Goal: Transaction & Acquisition: Purchase product/service

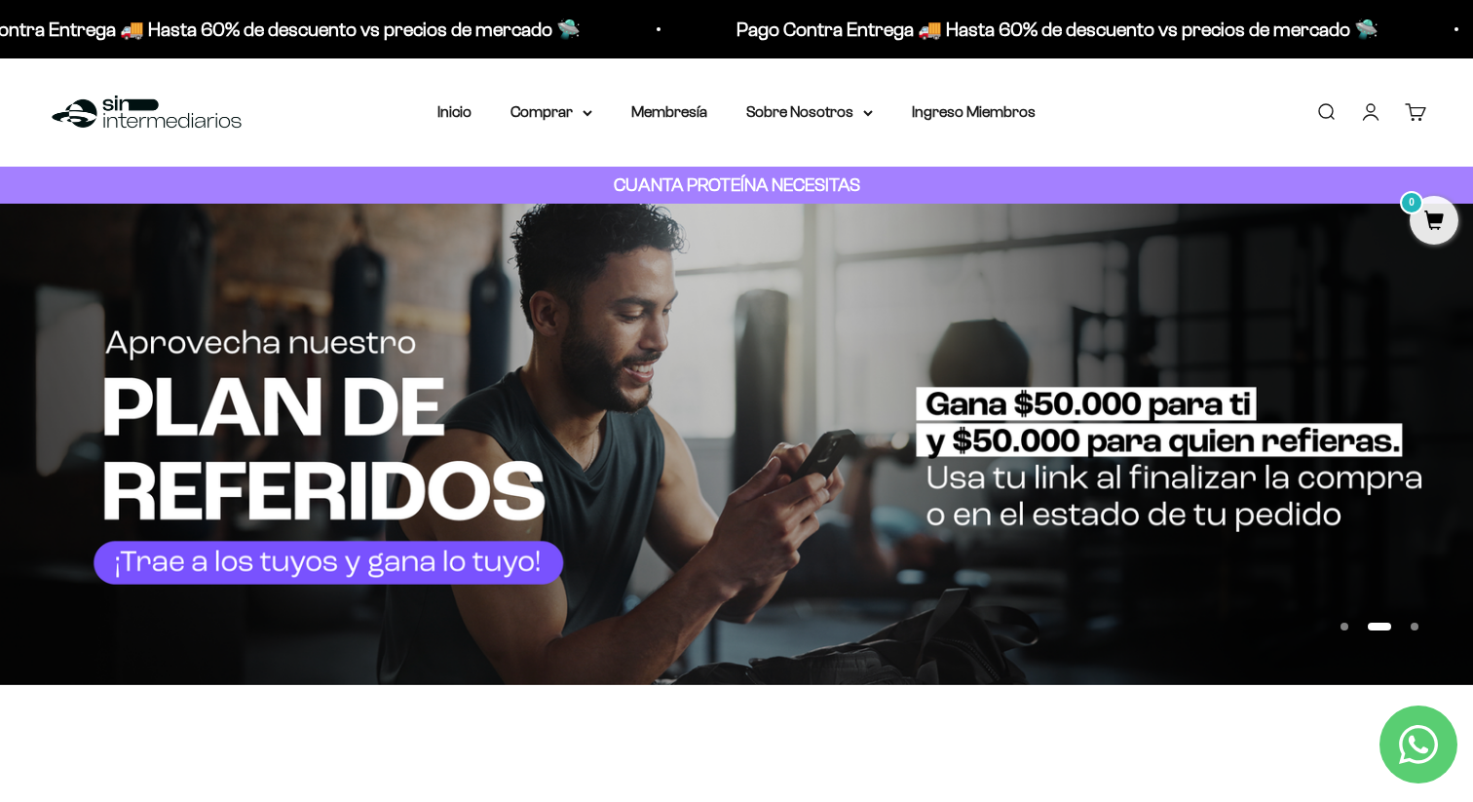
click at [562, 126] on div "Menú Buscar Inicio Comprar Proteínas Ver Todos Whey Iso Vegan Pancakes Pre-Entr…" at bounding box center [736, 112] width 1473 height 108
click at [569, 111] on summary "Comprar" at bounding box center [552, 111] width 82 height 25
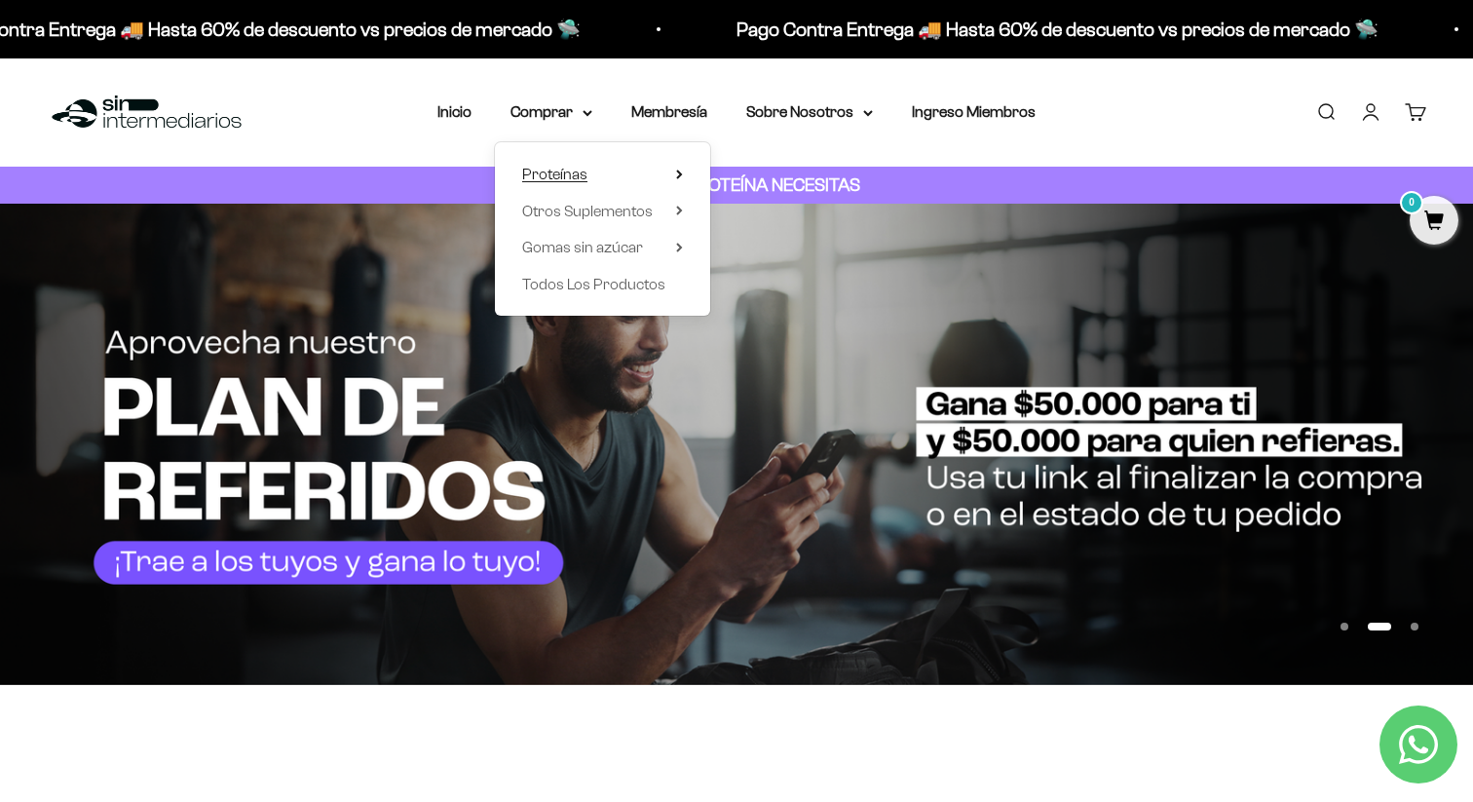
click at [572, 166] on span "Proteínas" at bounding box center [554, 174] width 65 height 17
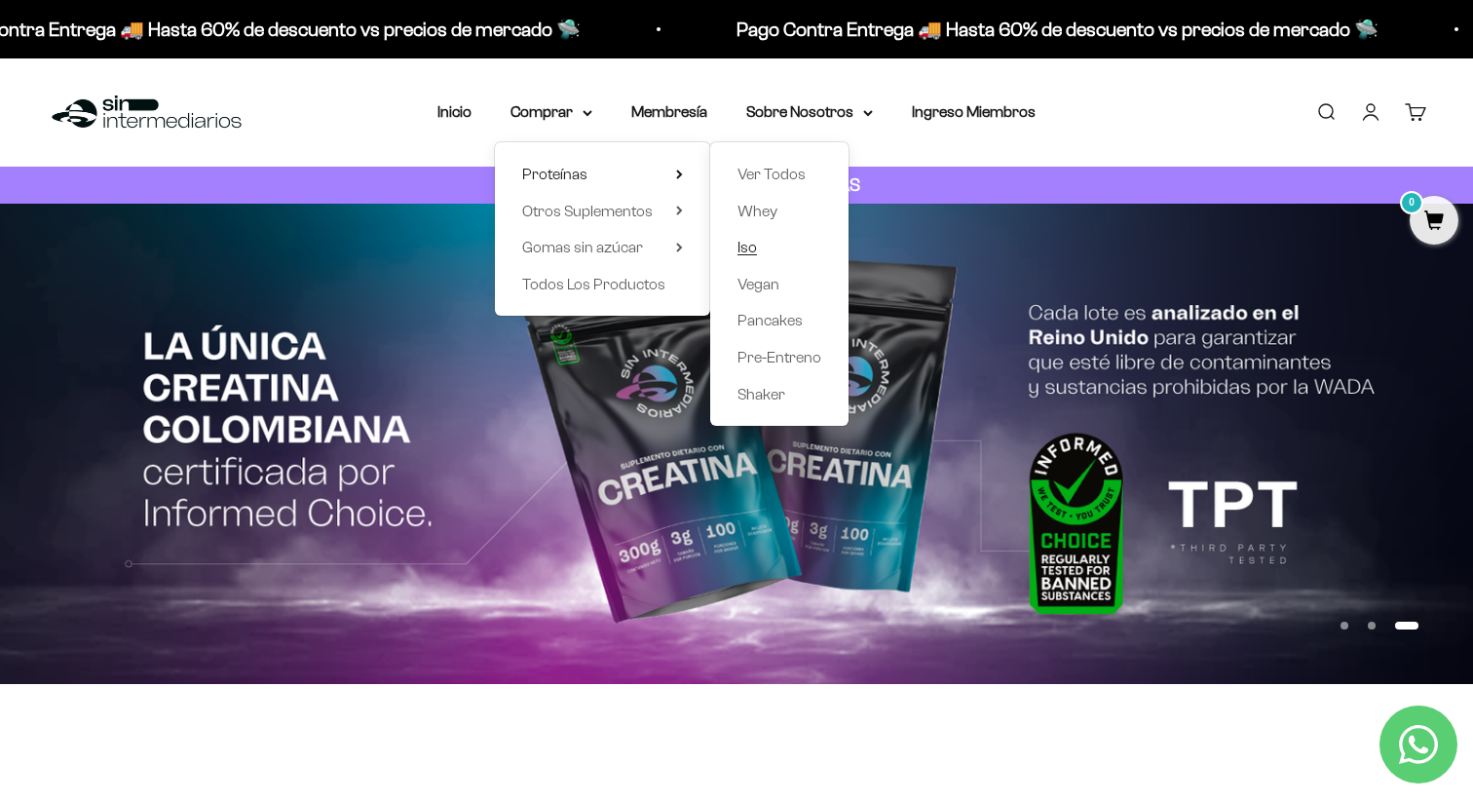
click at [743, 251] on span "Iso" at bounding box center [747, 247] width 19 height 17
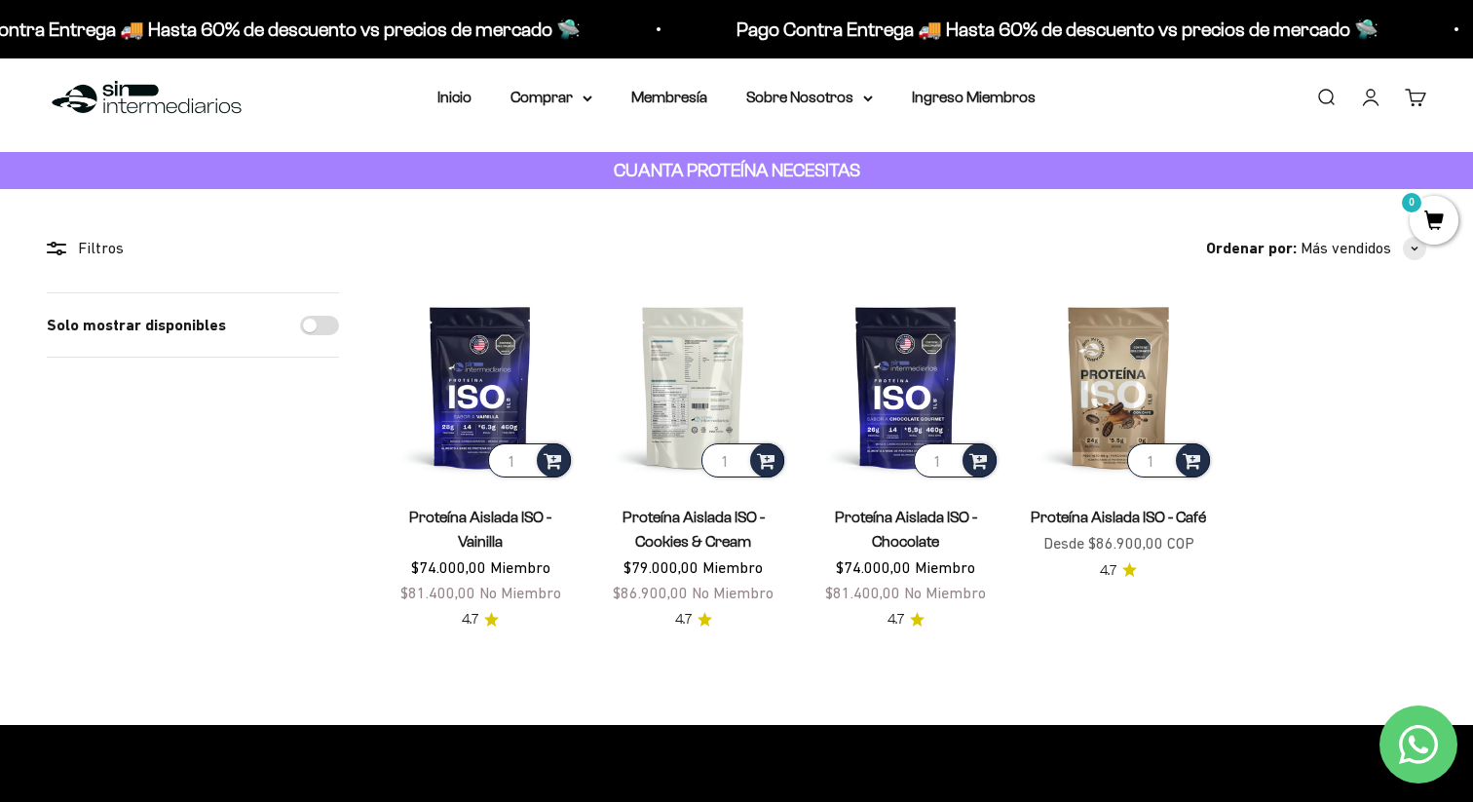
scroll to position [17, 0]
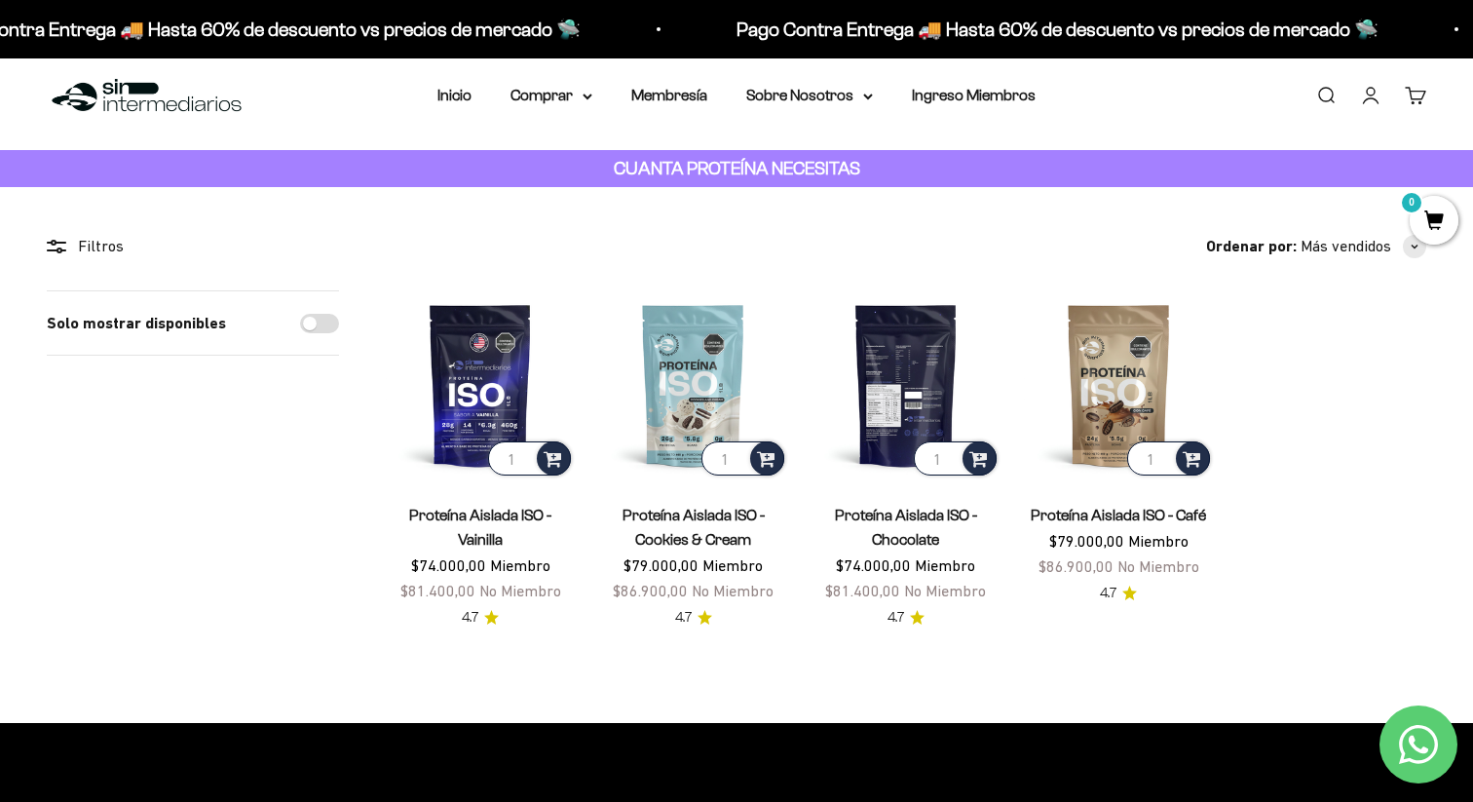
click at [913, 392] on img at bounding box center [906, 384] width 189 height 189
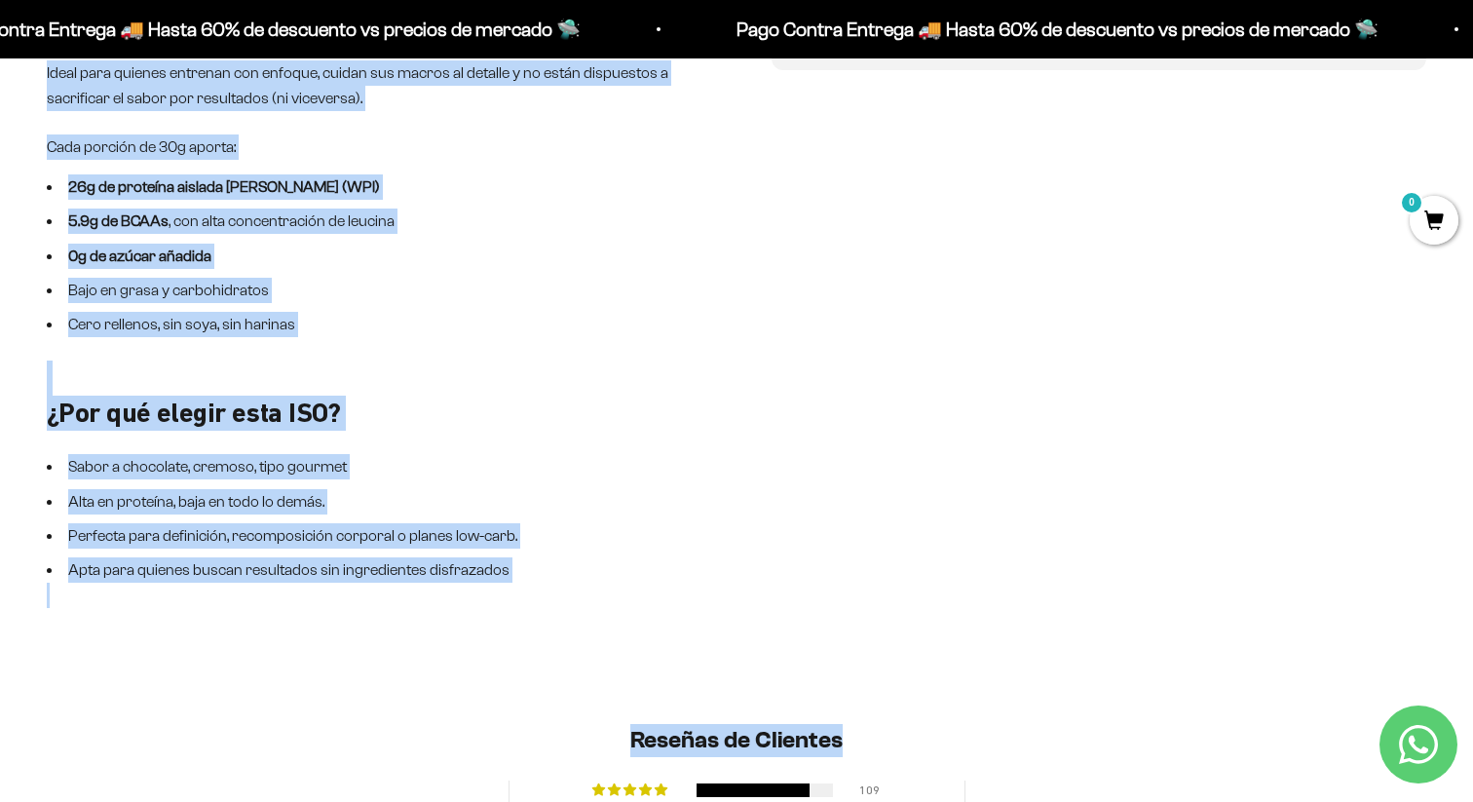
scroll to position [1204, 0]
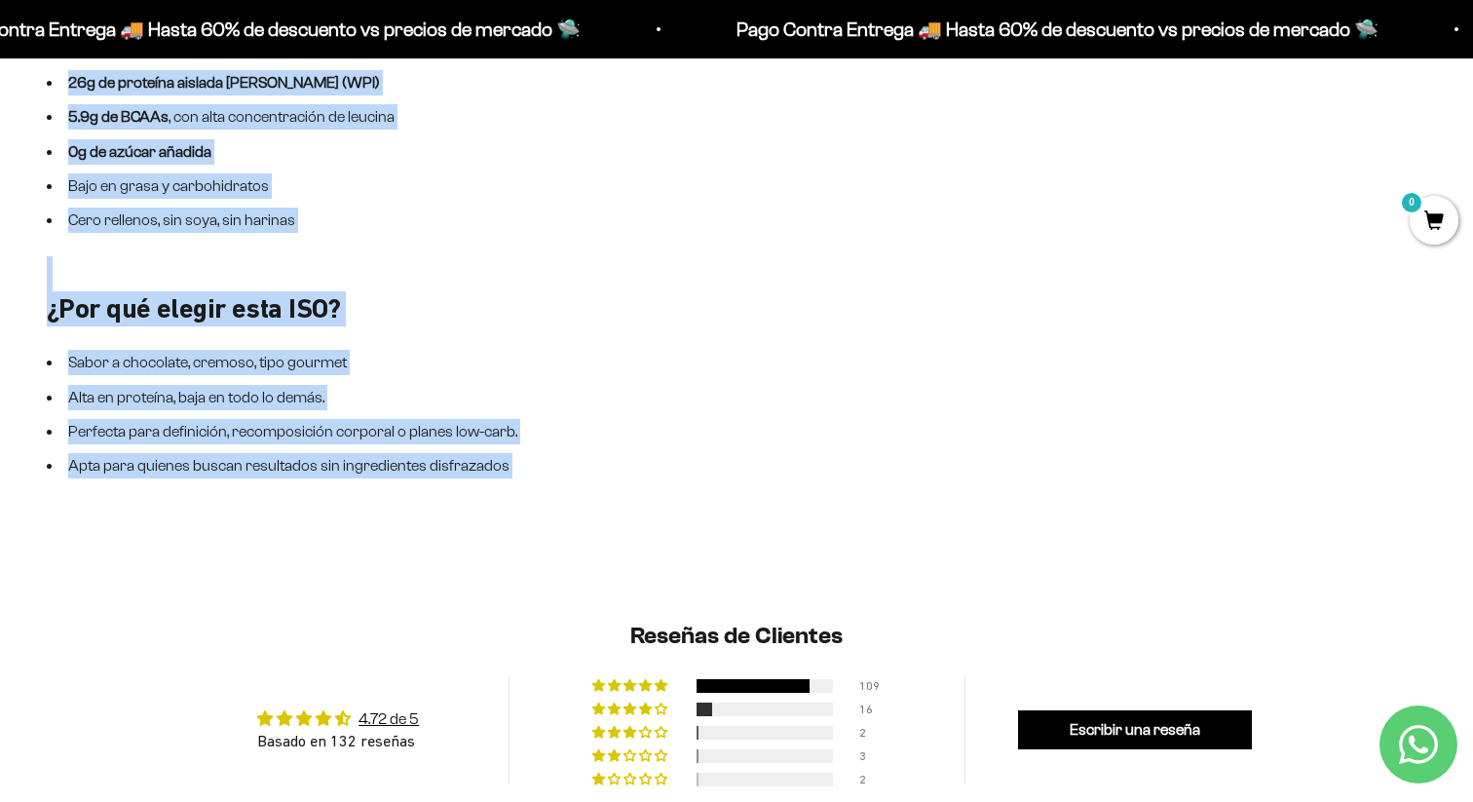
drag, startPoint x: 56, startPoint y: 110, endPoint x: 520, endPoint y: 484, distance: 596.6
click at [520, 484] on div "ISO Chocolate Gourmet – Proteína limpia con sabor intenso La proteína ISO Choco…" at bounding box center [374, 118] width 655 height 770
copy div "SO Chocolate Gourmet – Proteína limpia con sabor intenso La proteína ISO Chocol…"
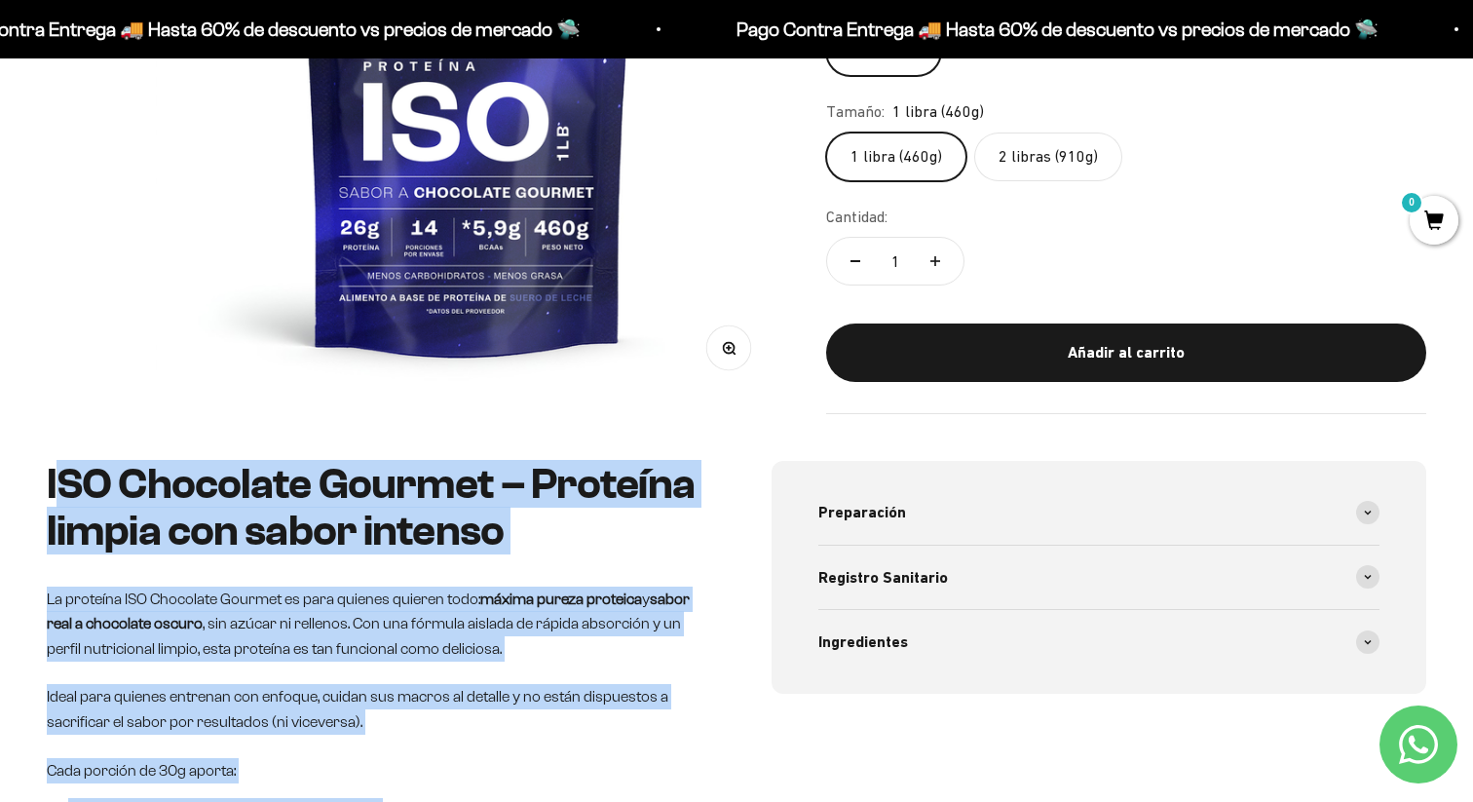
scroll to position [0, 0]
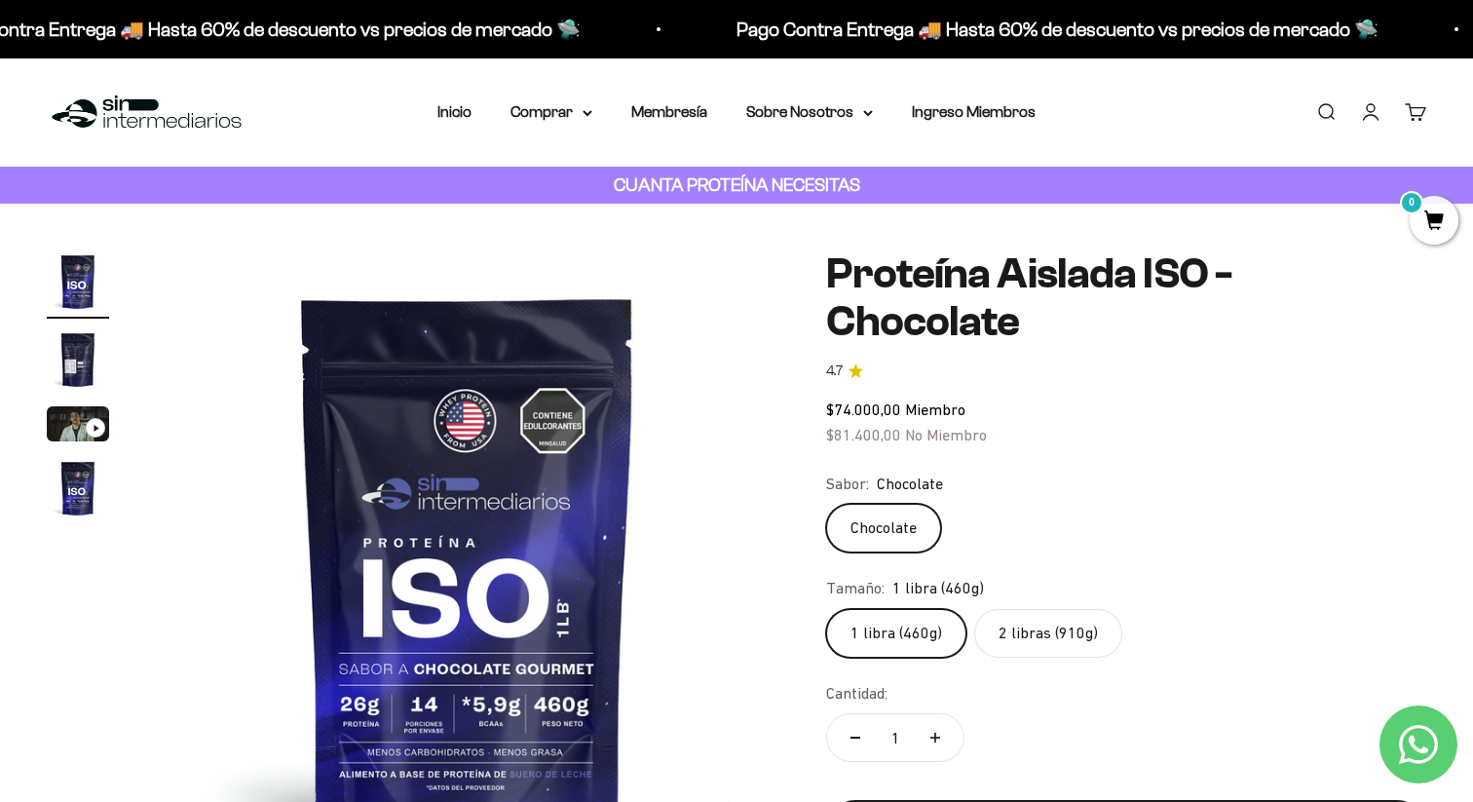
click at [64, 360] on img "Ir al artículo 2" at bounding box center [78, 359] width 62 height 62
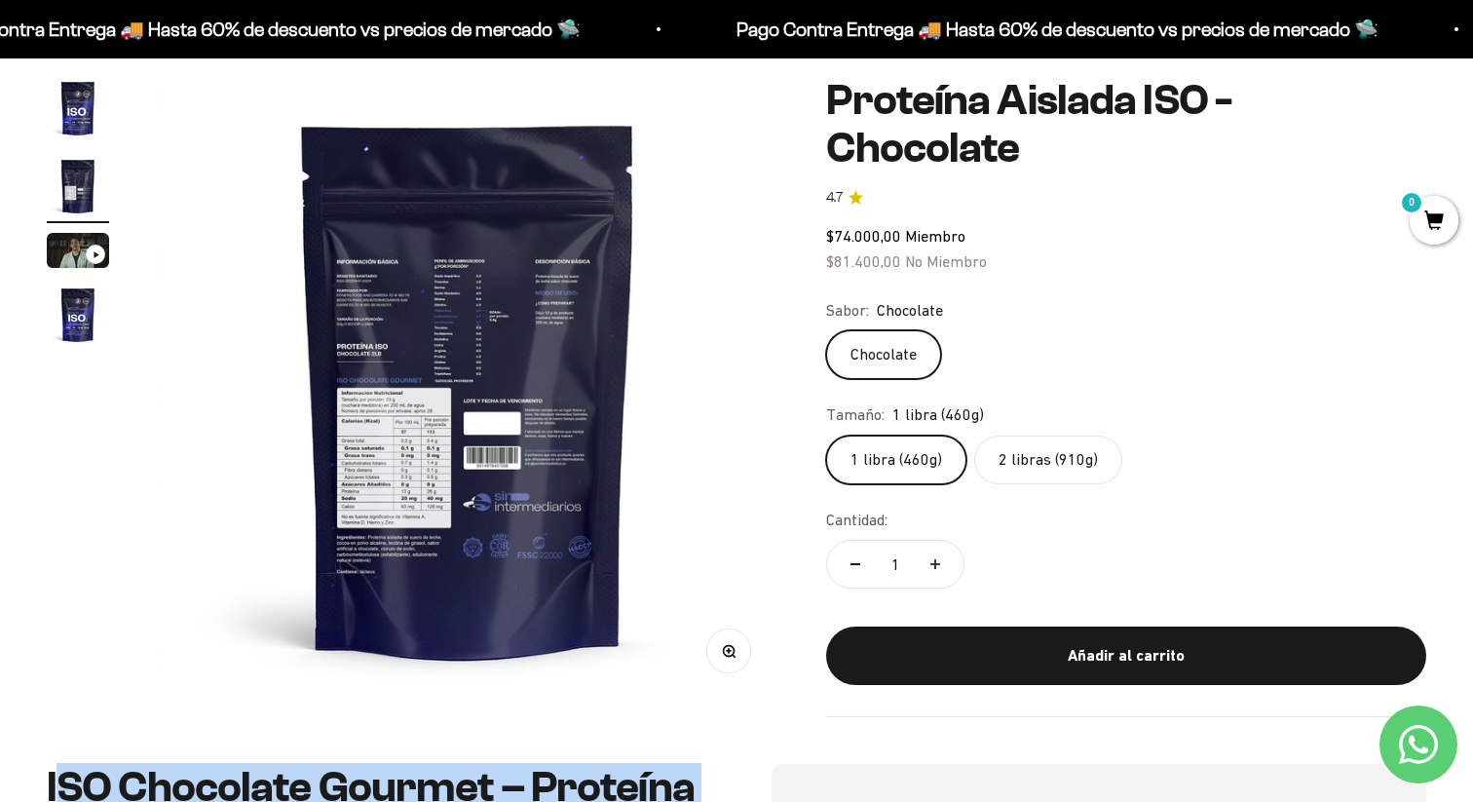
scroll to position [181, 0]
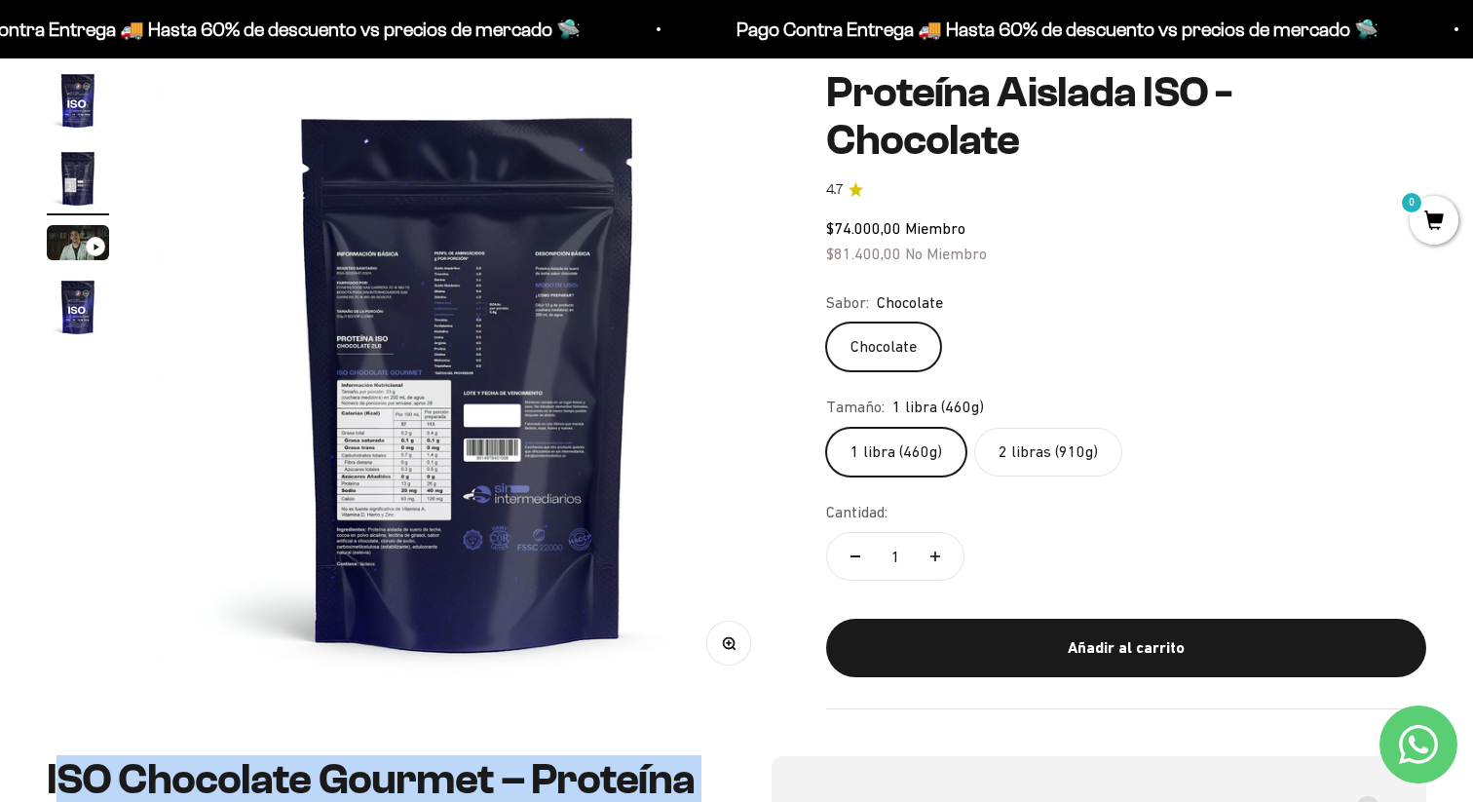
click at [739, 646] on button "Zoom" at bounding box center [729, 643] width 44 height 44
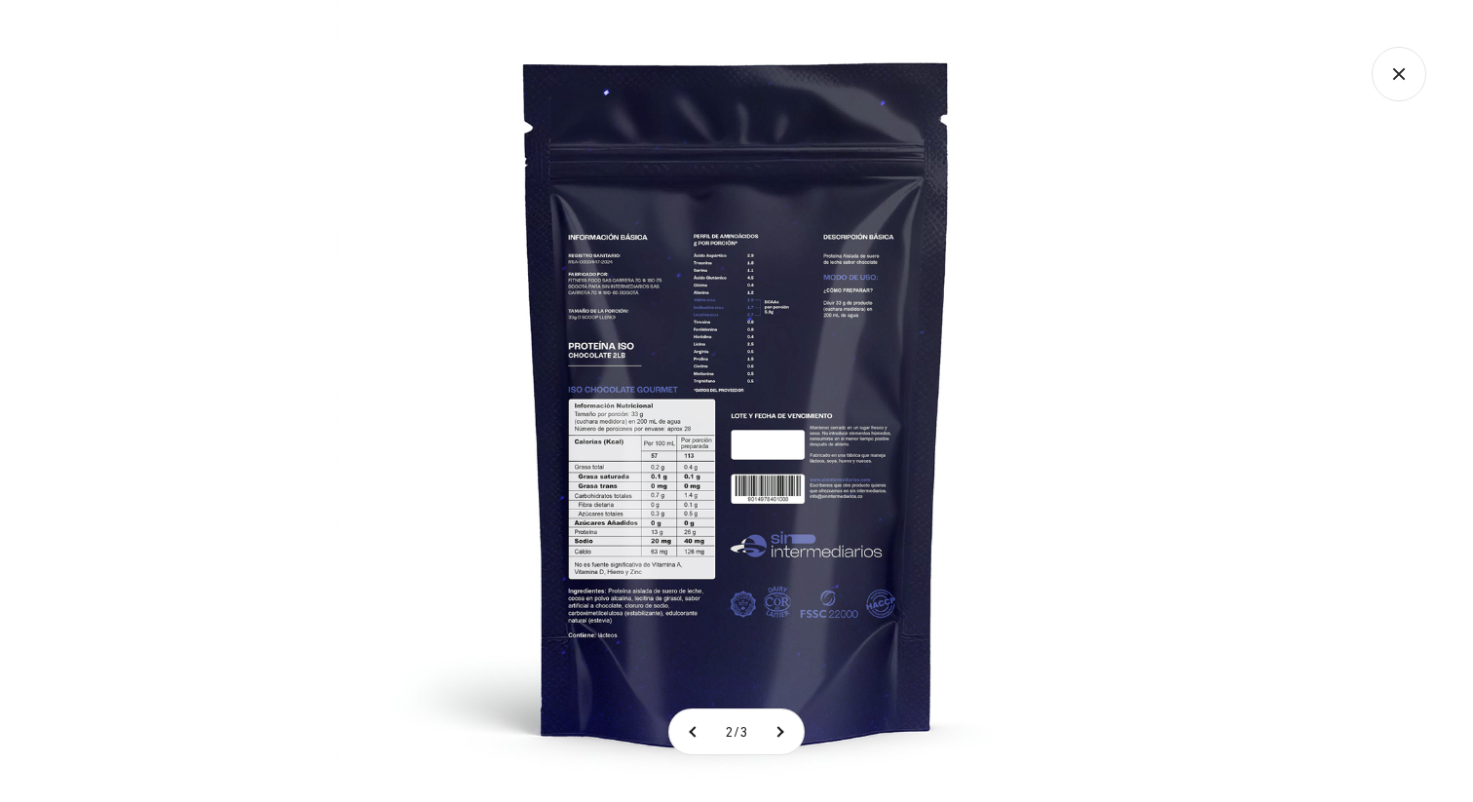
click at [643, 483] on img at bounding box center [737, 401] width 802 height 802
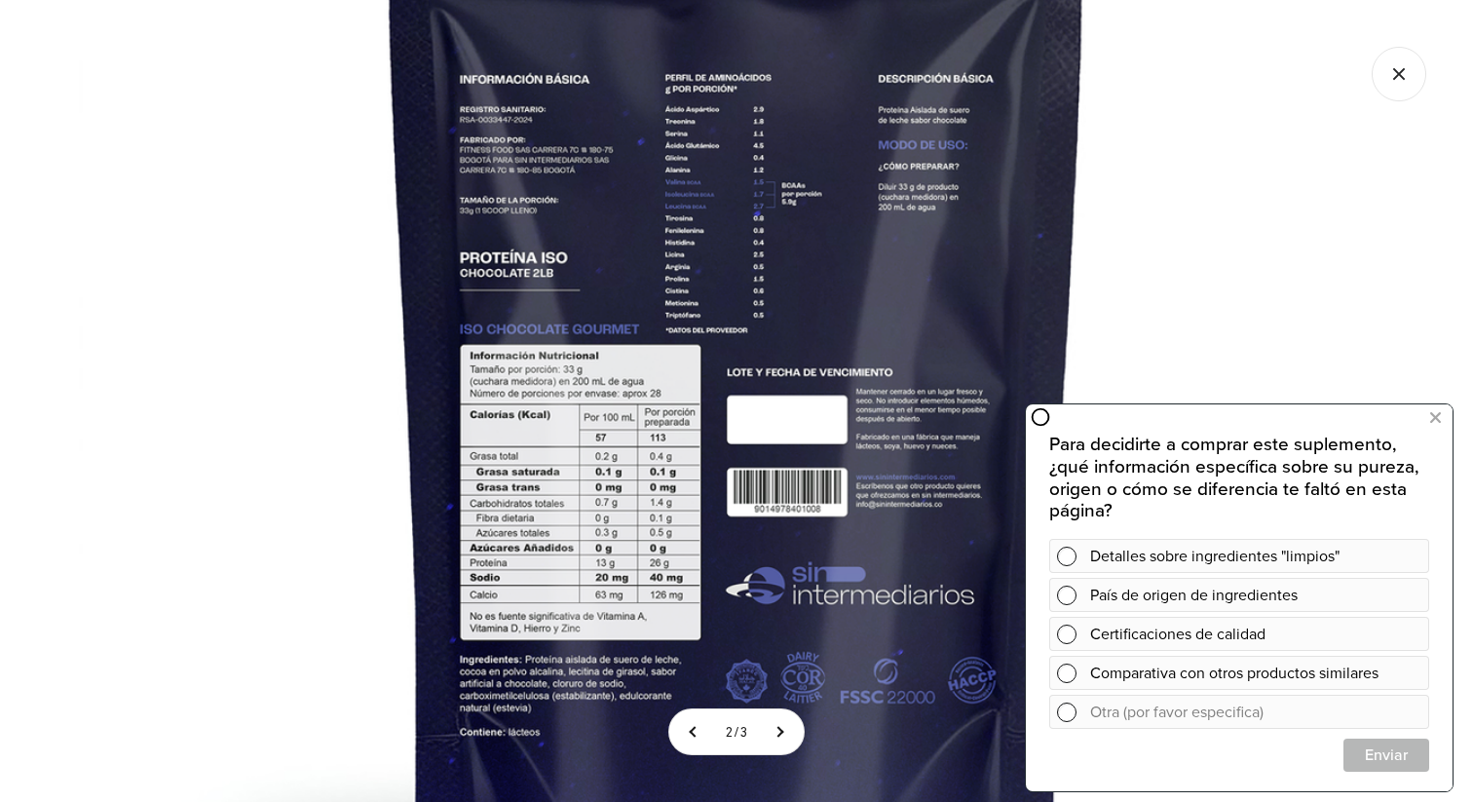
click at [1397, 77] on icon "Cerrar galería" at bounding box center [1399, 74] width 55 height 55
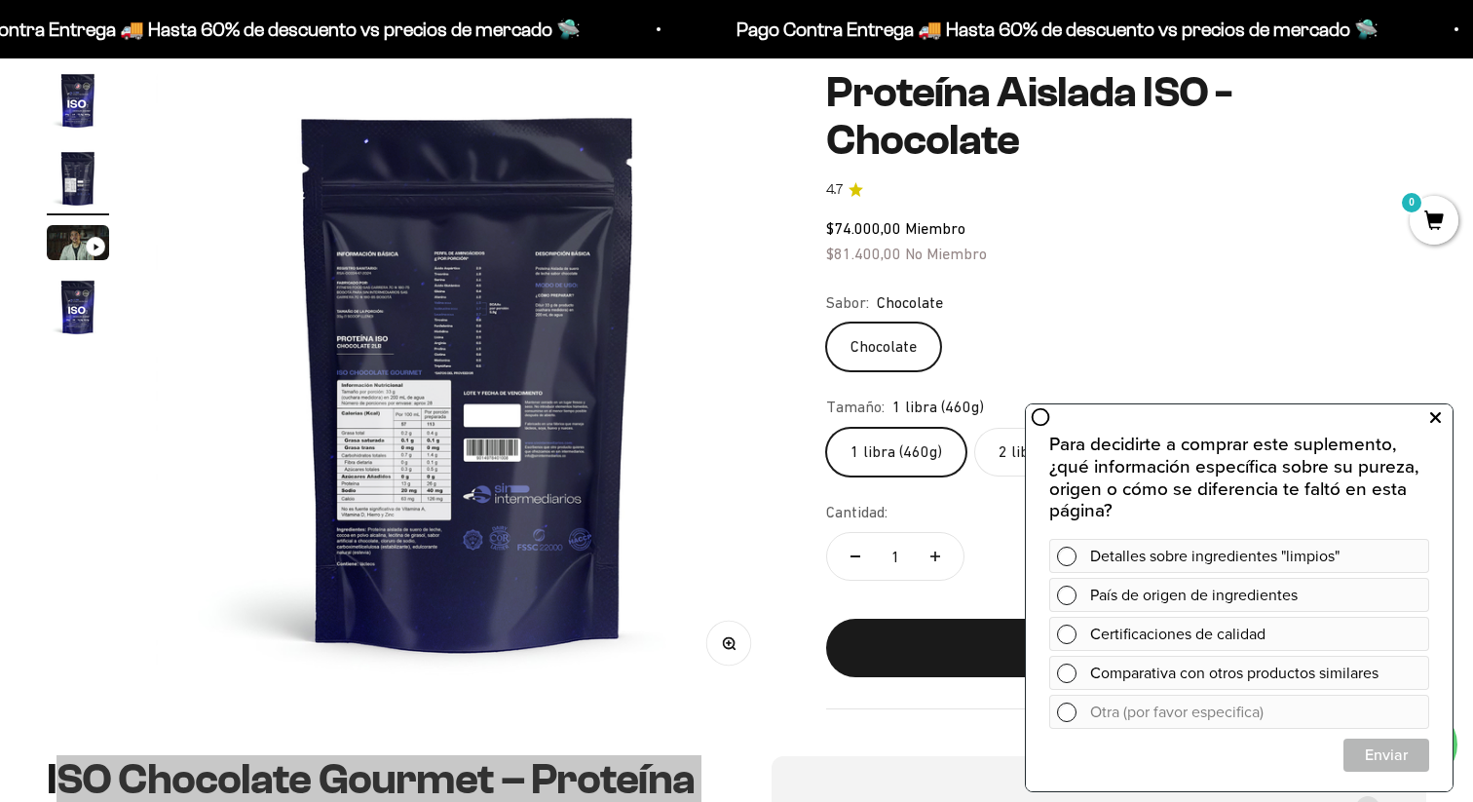
click at [1442, 413] on button at bounding box center [1435, 417] width 35 height 31
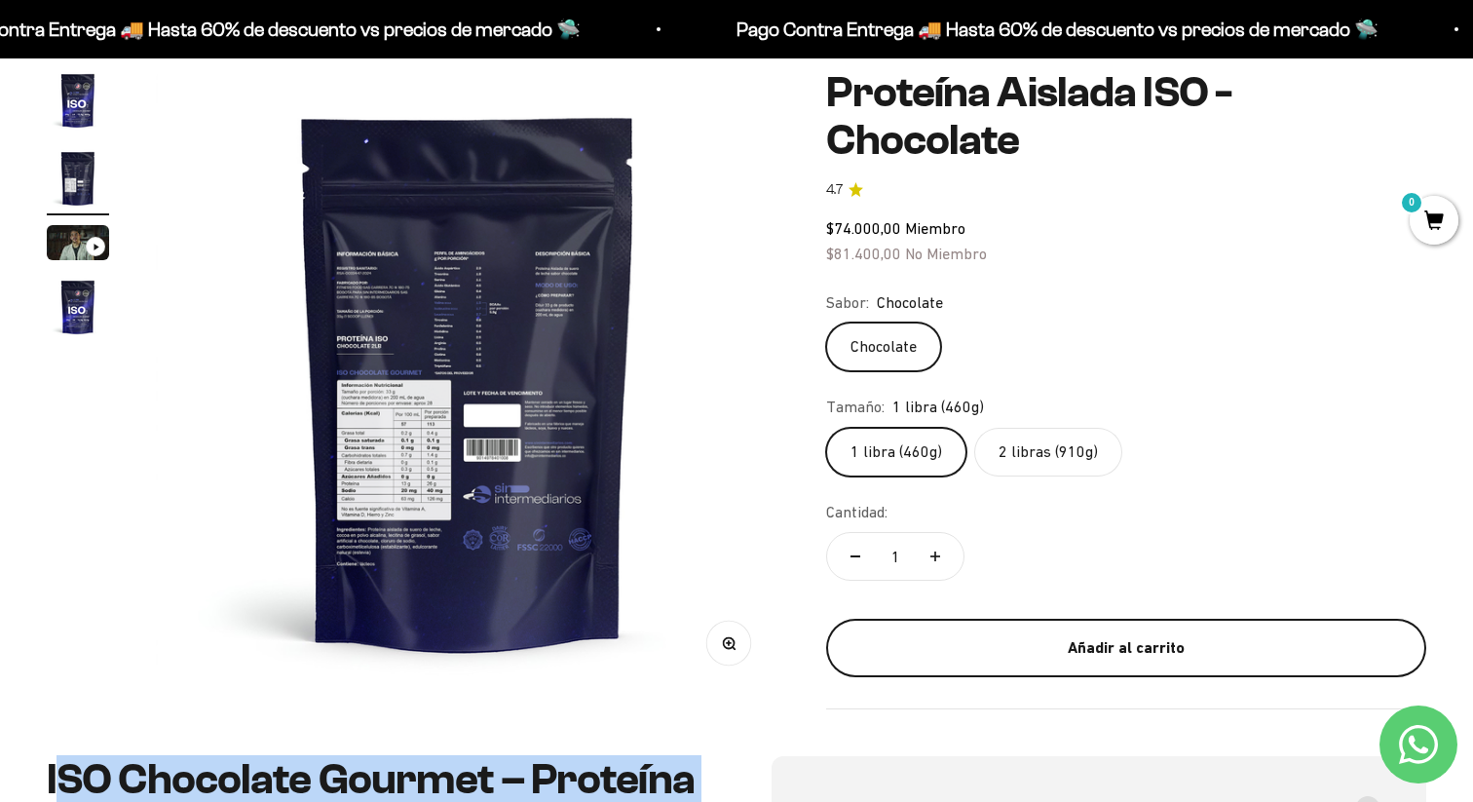
click at [969, 639] on div "Añadir al carrito" at bounding box center [1126, 647] width 522 height 25
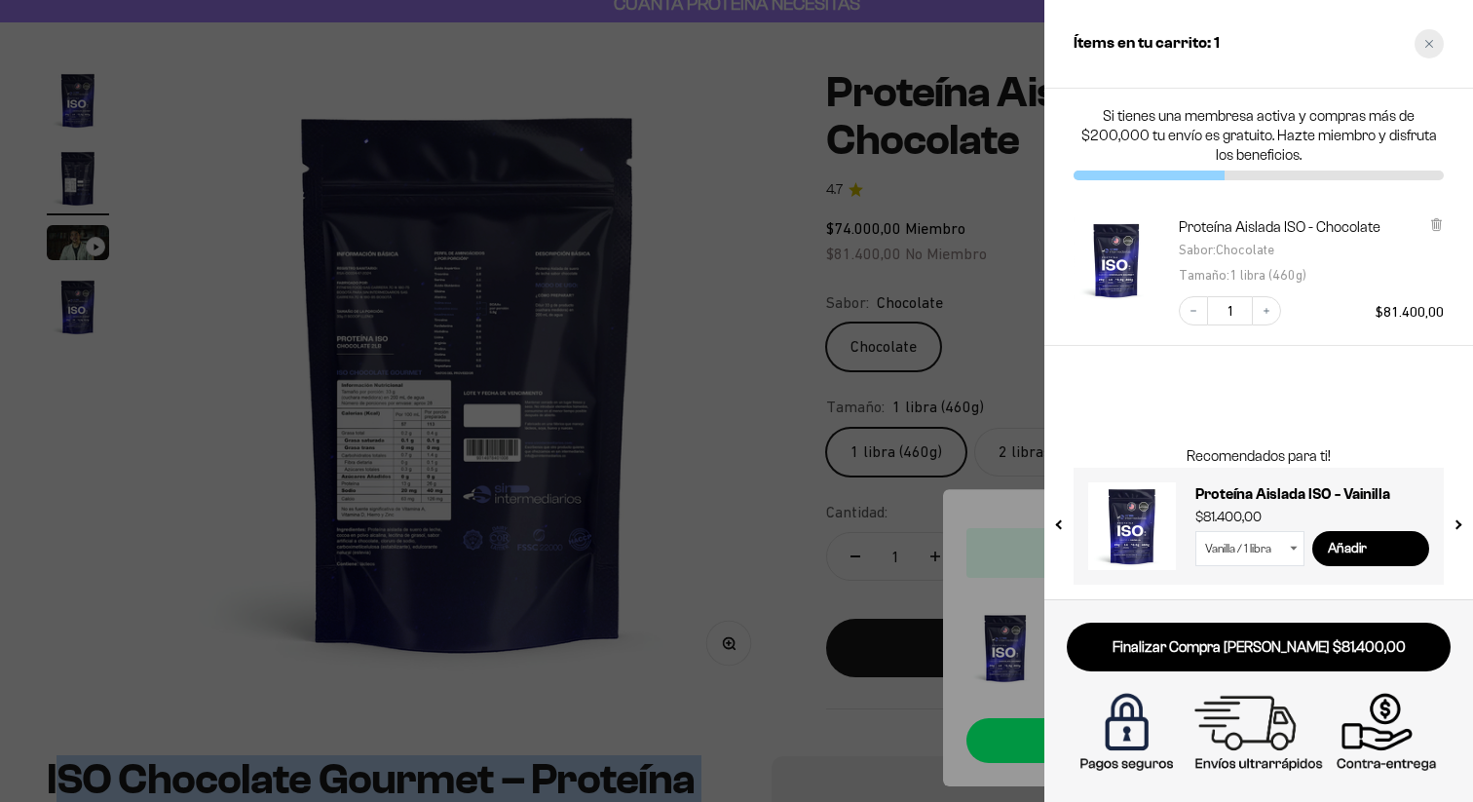
click at [1433, 46] on icon "Close cart" at bounding box center [1429, 44] width 10 height 10
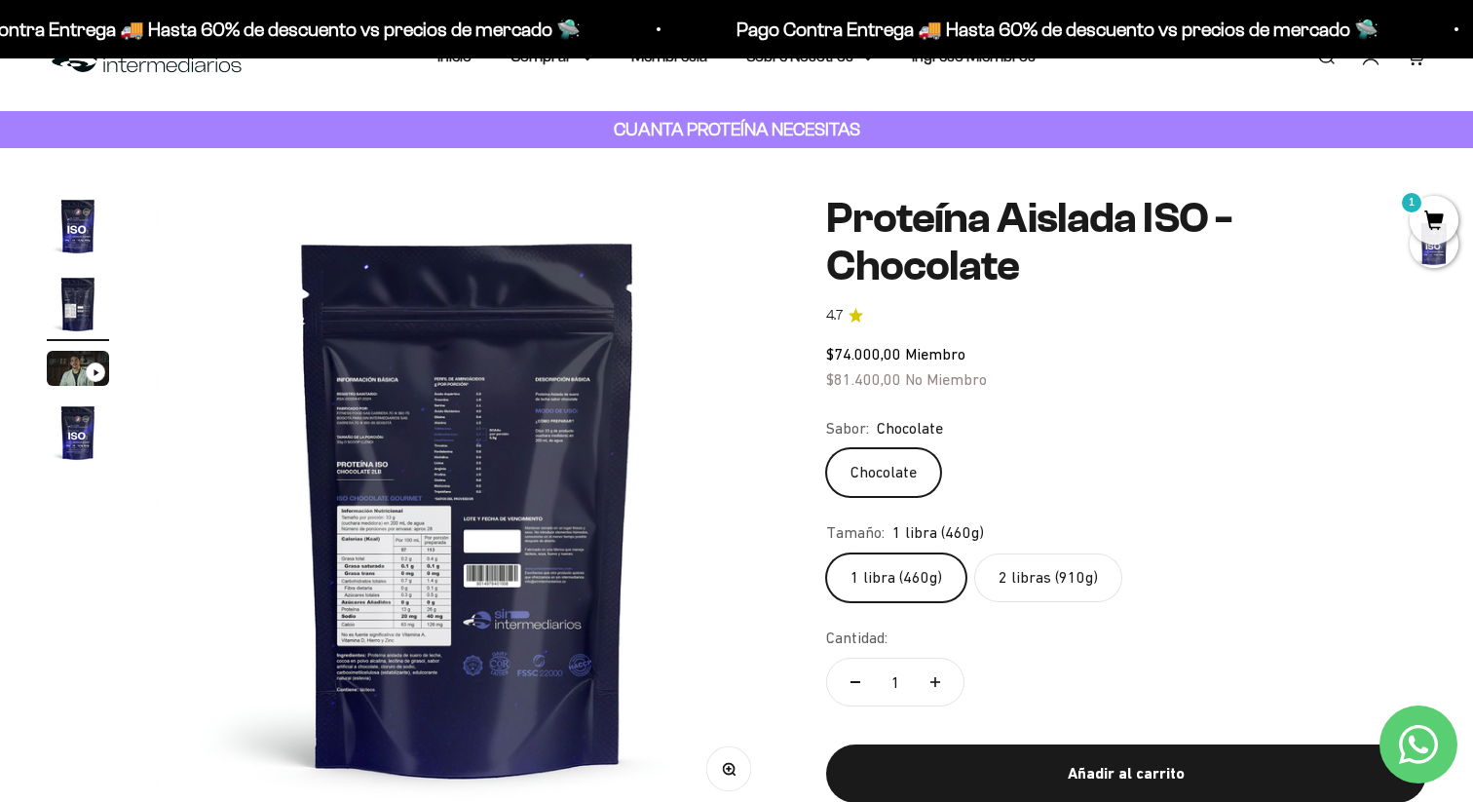
scroll to position [0, 0]
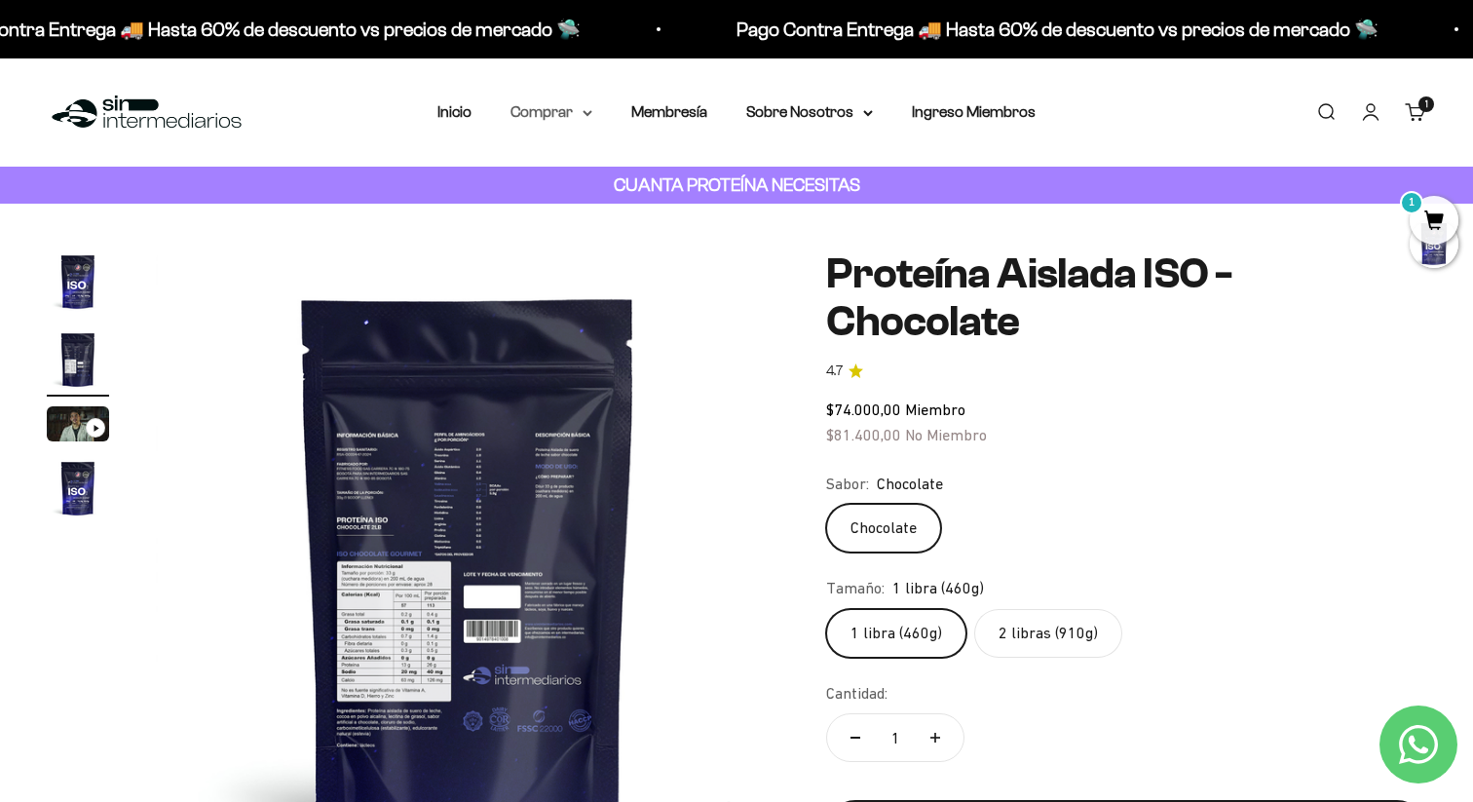
click at [575, 109] on summary "Comprar" at bounding box center [552, 111] width 82 height 25
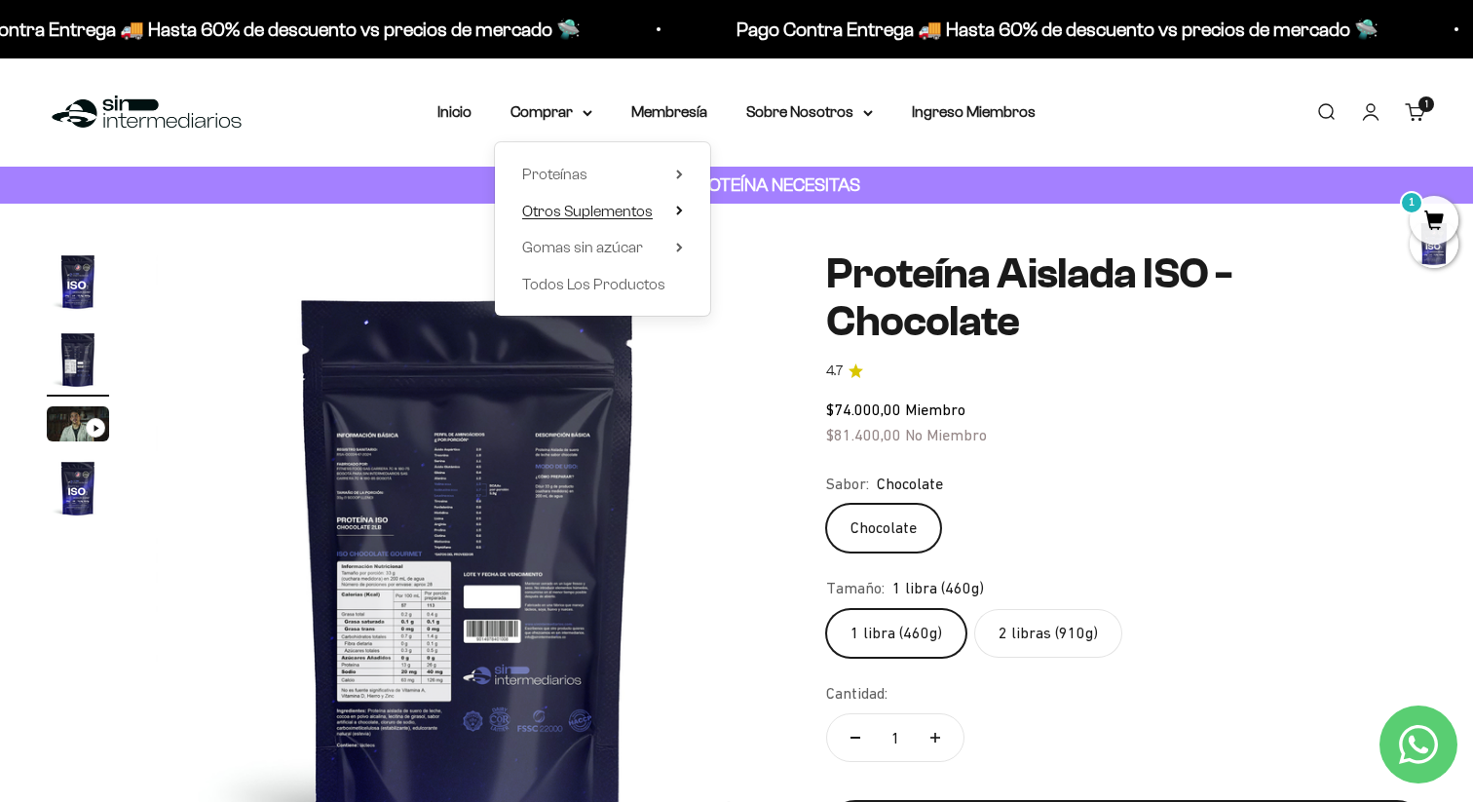
click at [646, 207] on span "Otros Suplementos" at bounding box center [587, 211] width 131 height 17
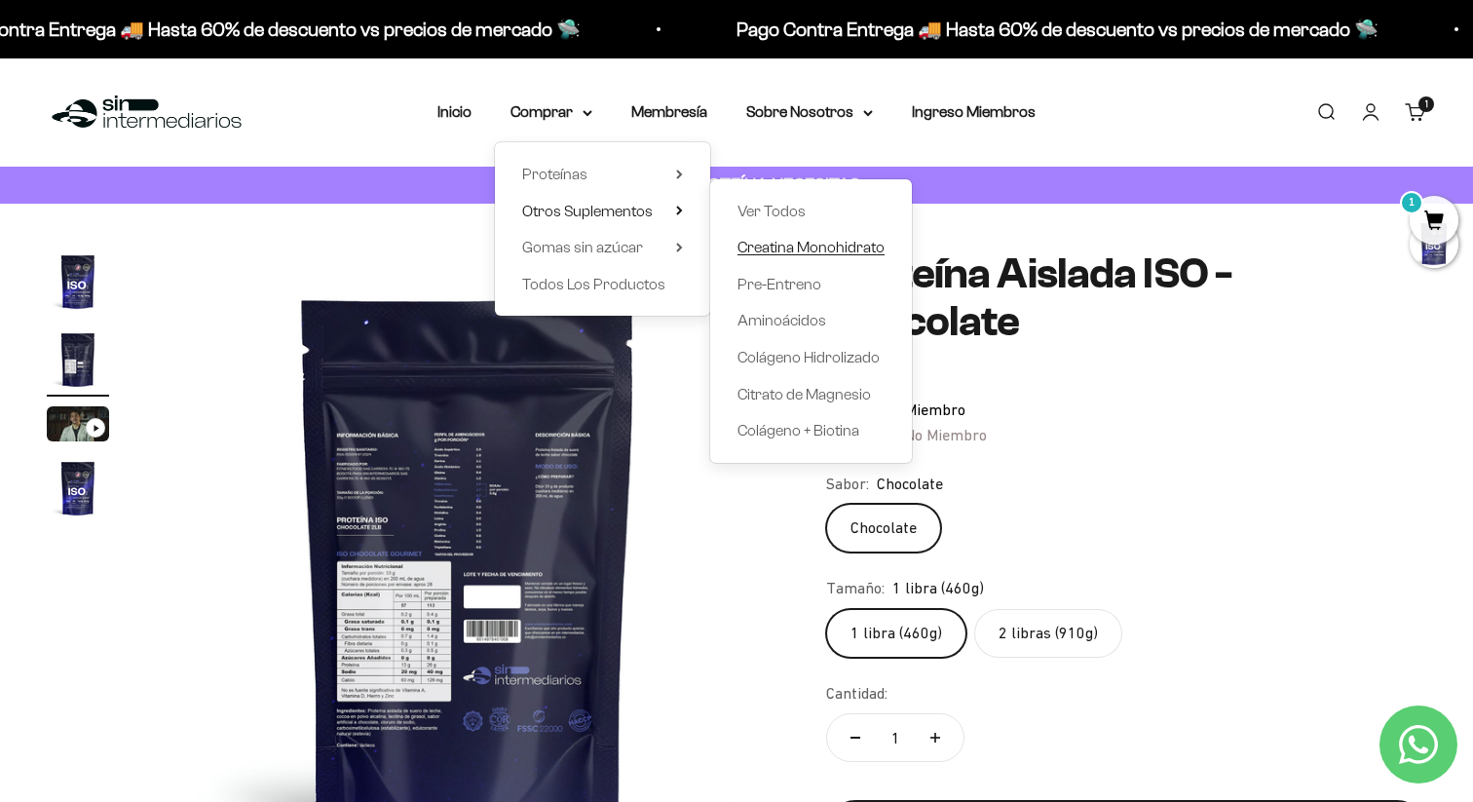
click at [795, 250] on span "Creatina Monohidrato" at bounding box center [811, 247] width 147 height 17
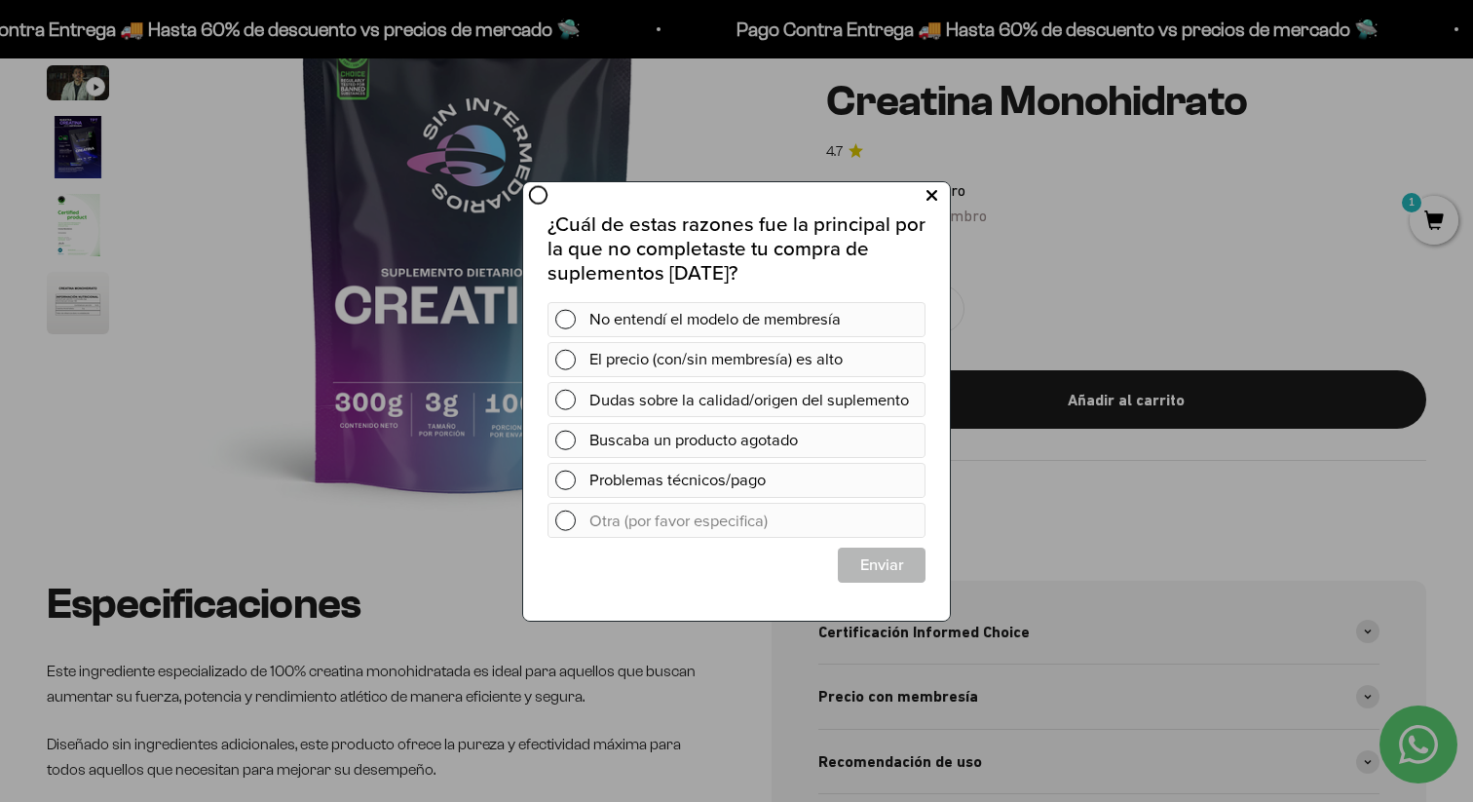
click at [927, 198] on icon at bounding box center [932, 195] width 11 height 26
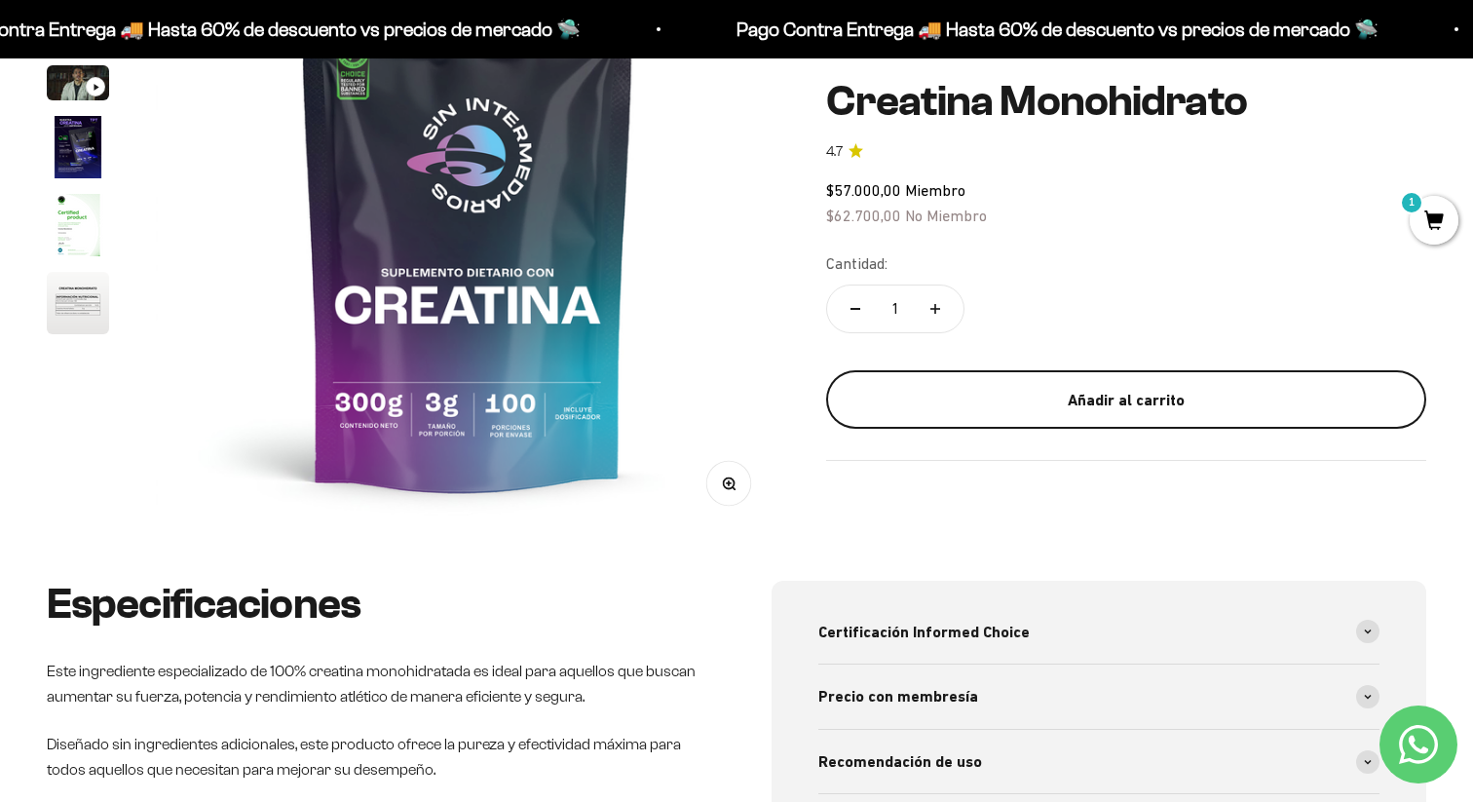
click at [1152, 403] on div "Añadir al carrito" at bounding box center [1126, 399] width 522 height 25
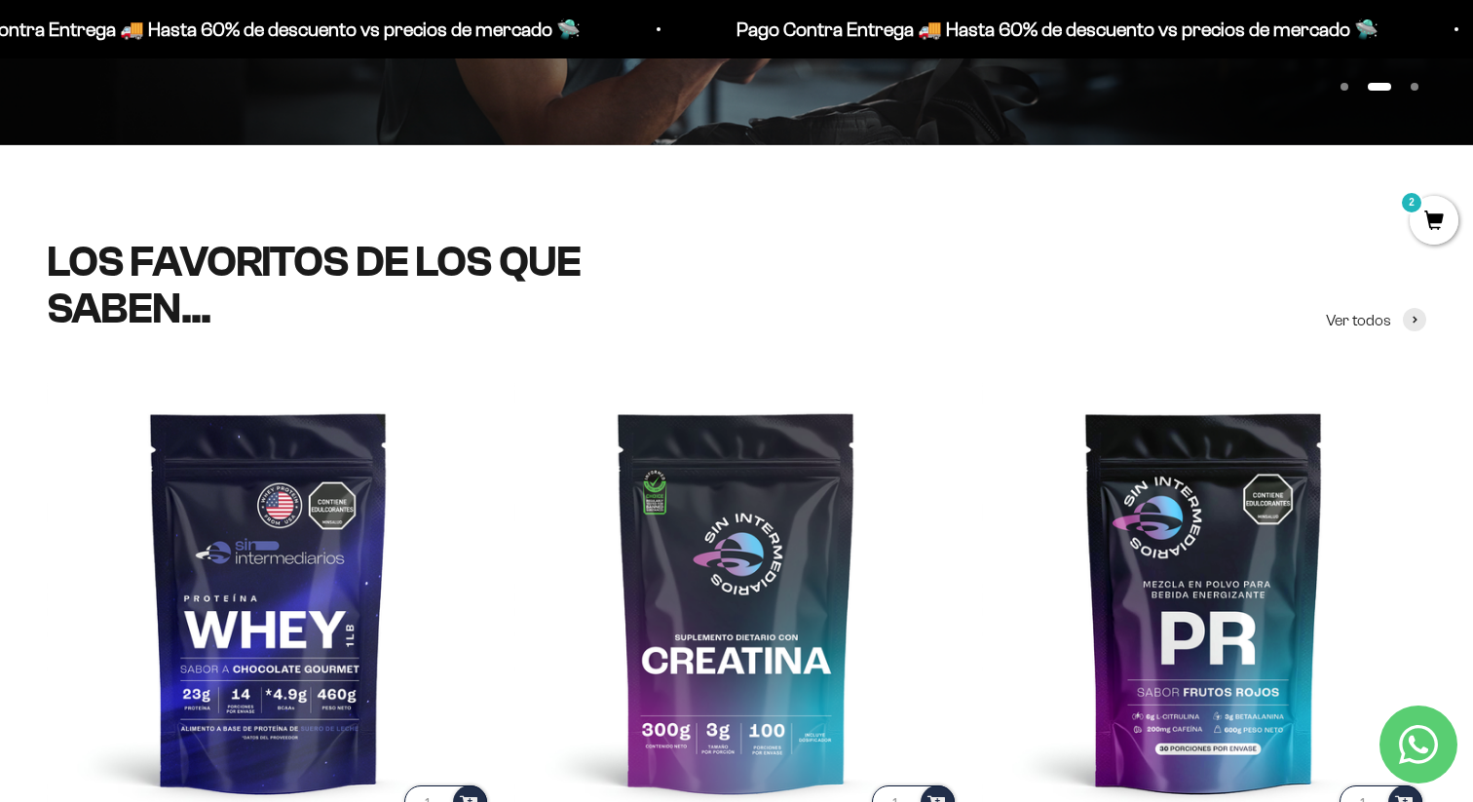
scroll to position [571, 0]
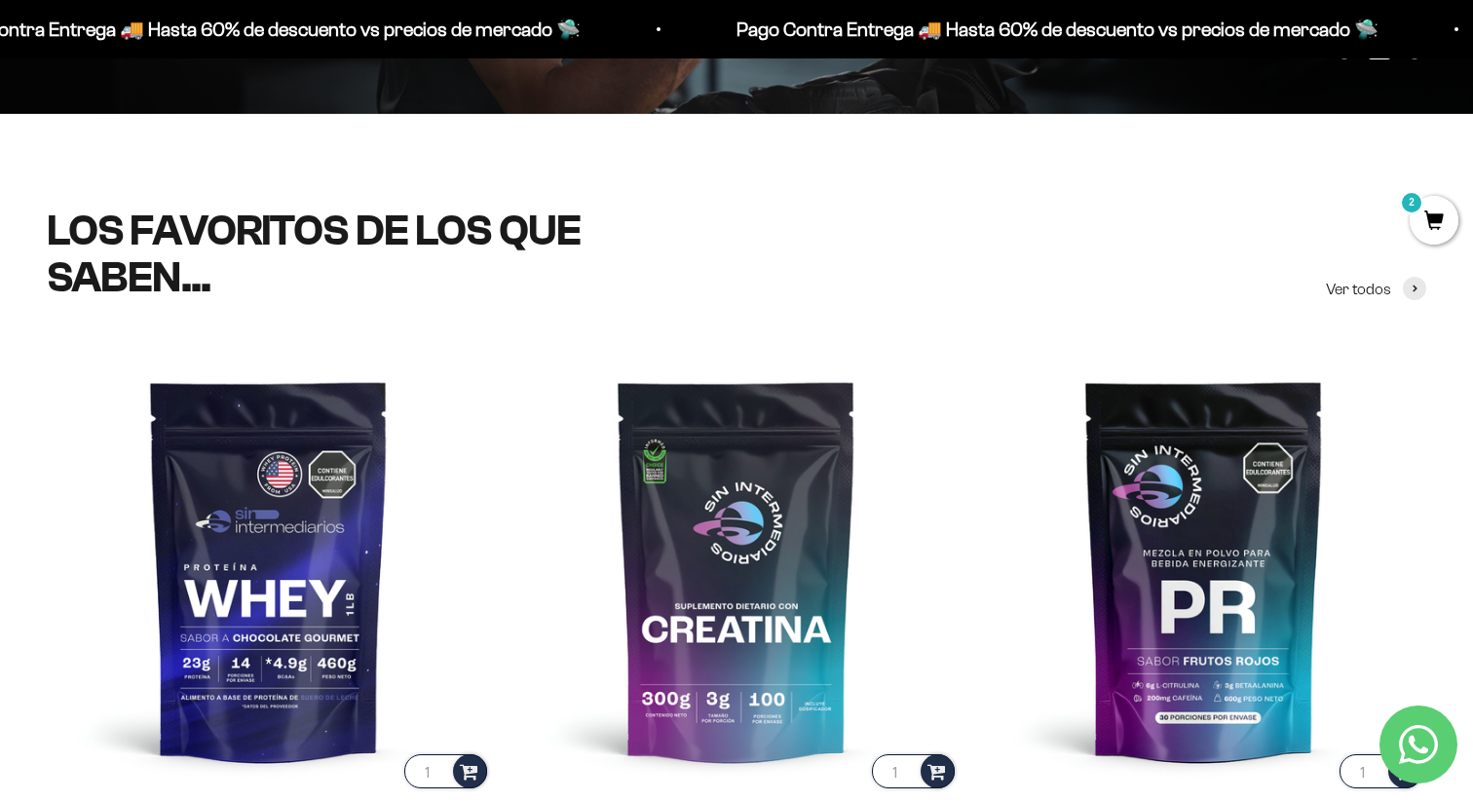
click at [1437, 218] on span "2" at bounding box center [1434, 220] width 49 height 49
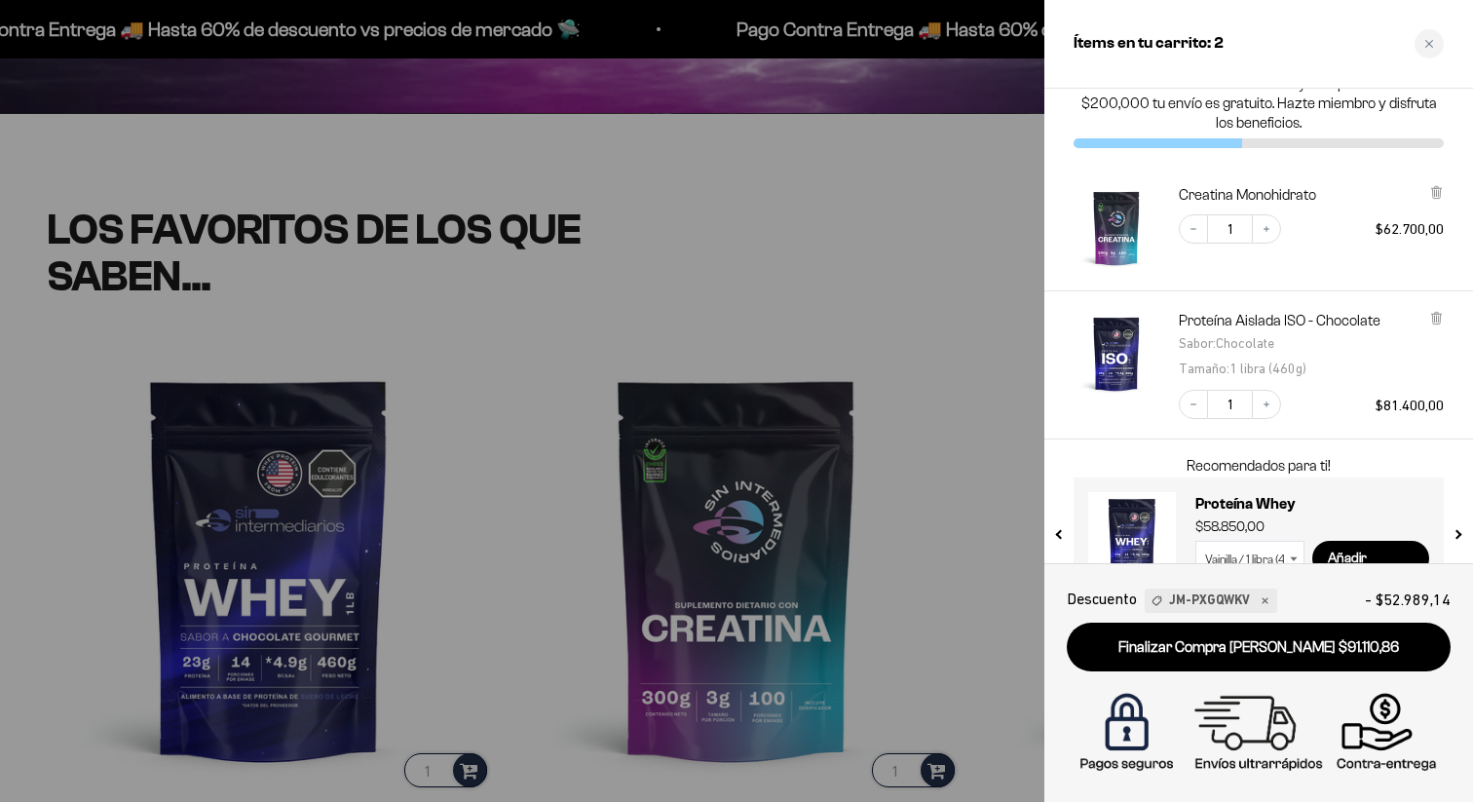
scroll to position [78, 0]
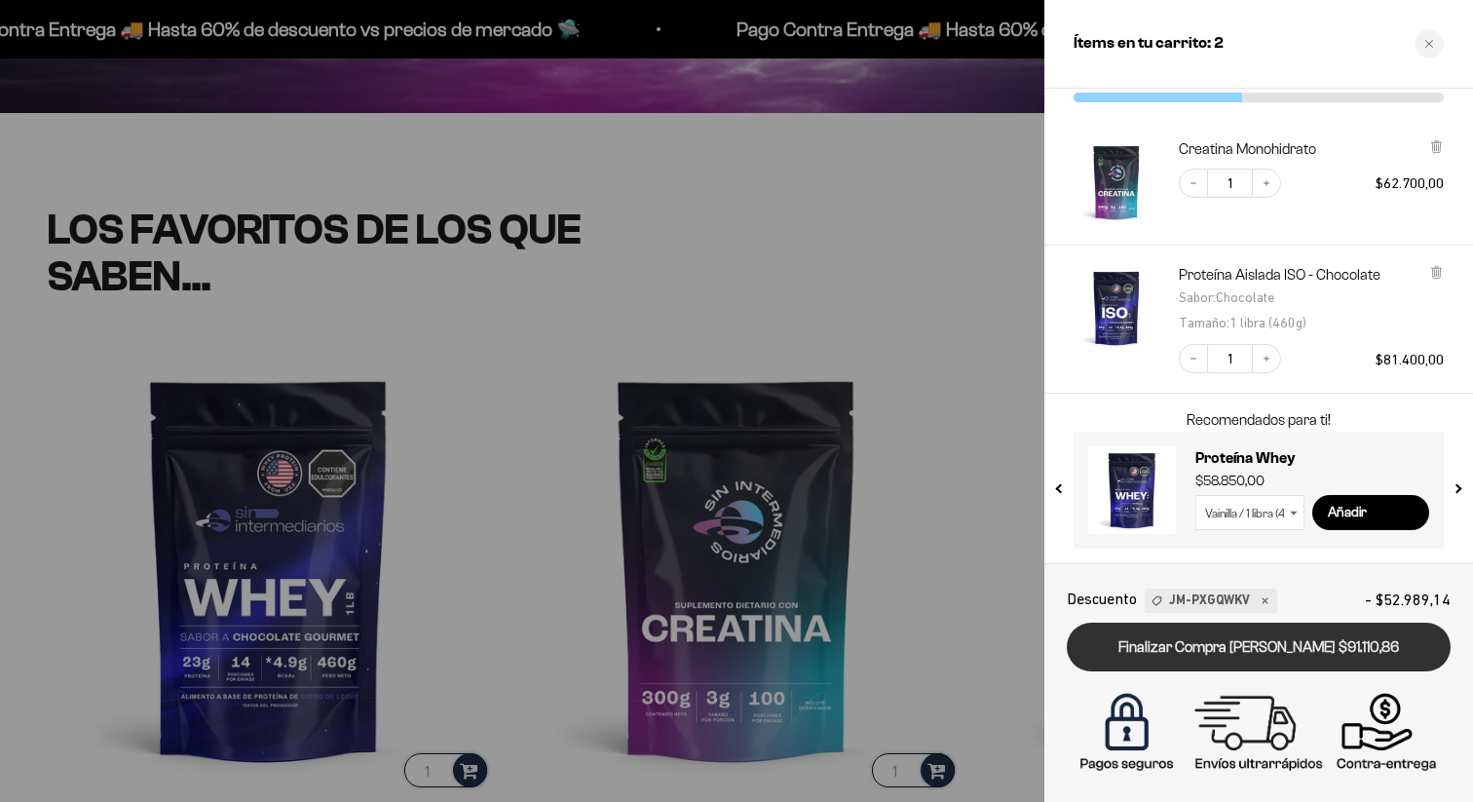
click at [1297, 644] on link "Finalizar Compra [PERSON_NAME] $91.110,86" at bounding box center [1259, 648] width 384 height 50
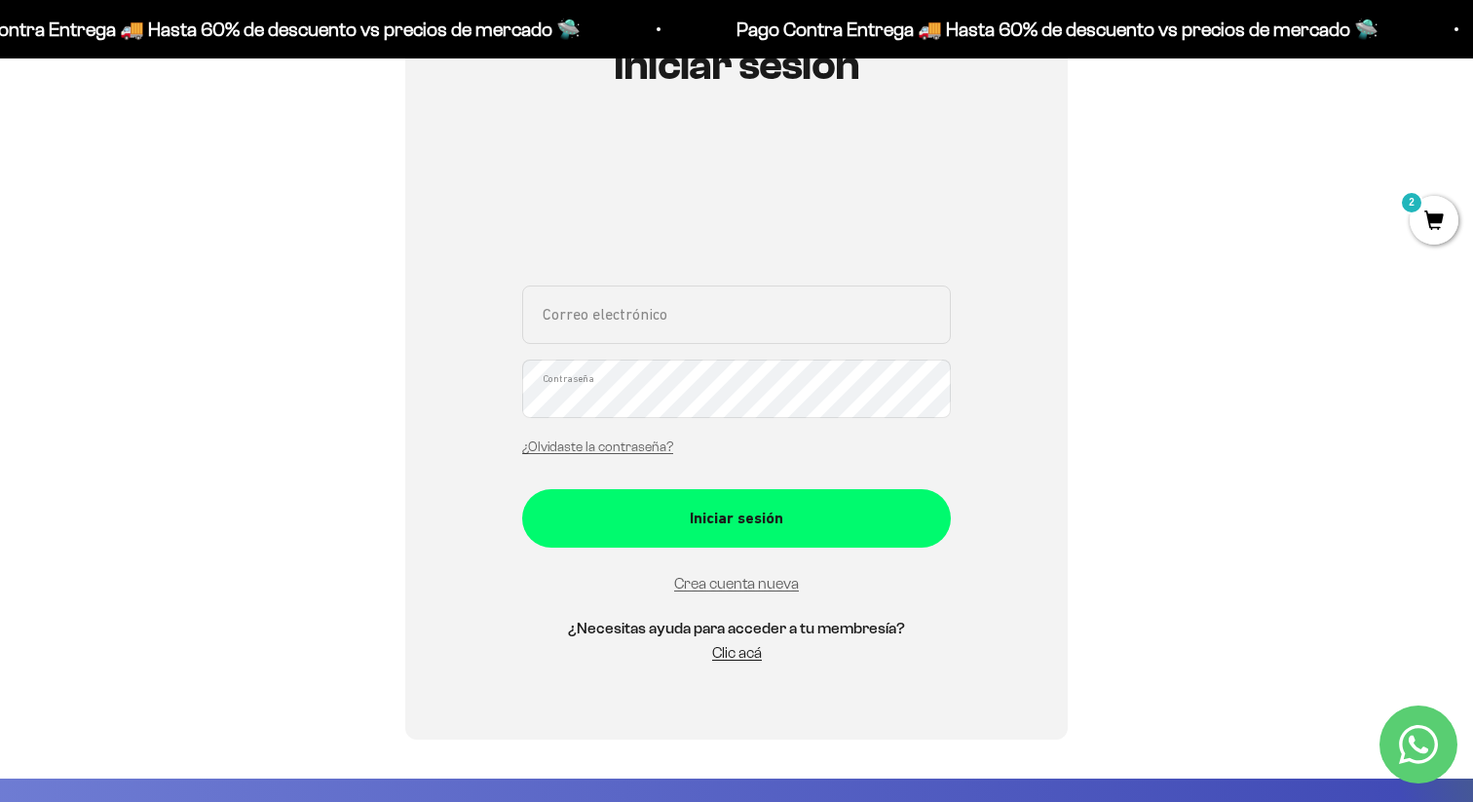
scroll to position [262, 0]
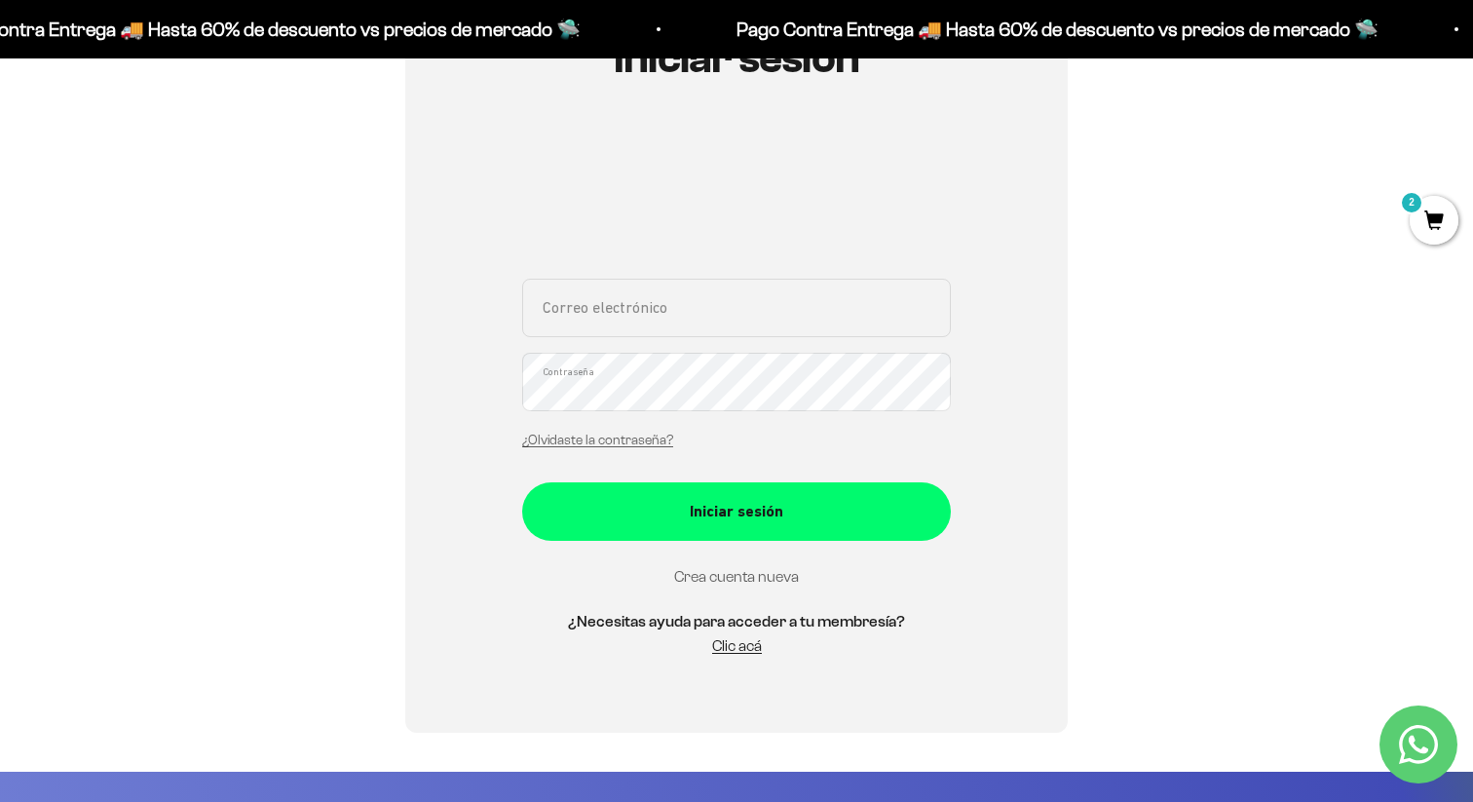
click at [752, 576] on link "Crea cuenta nueva" at bounding box center [736, 576] width 125 height 17
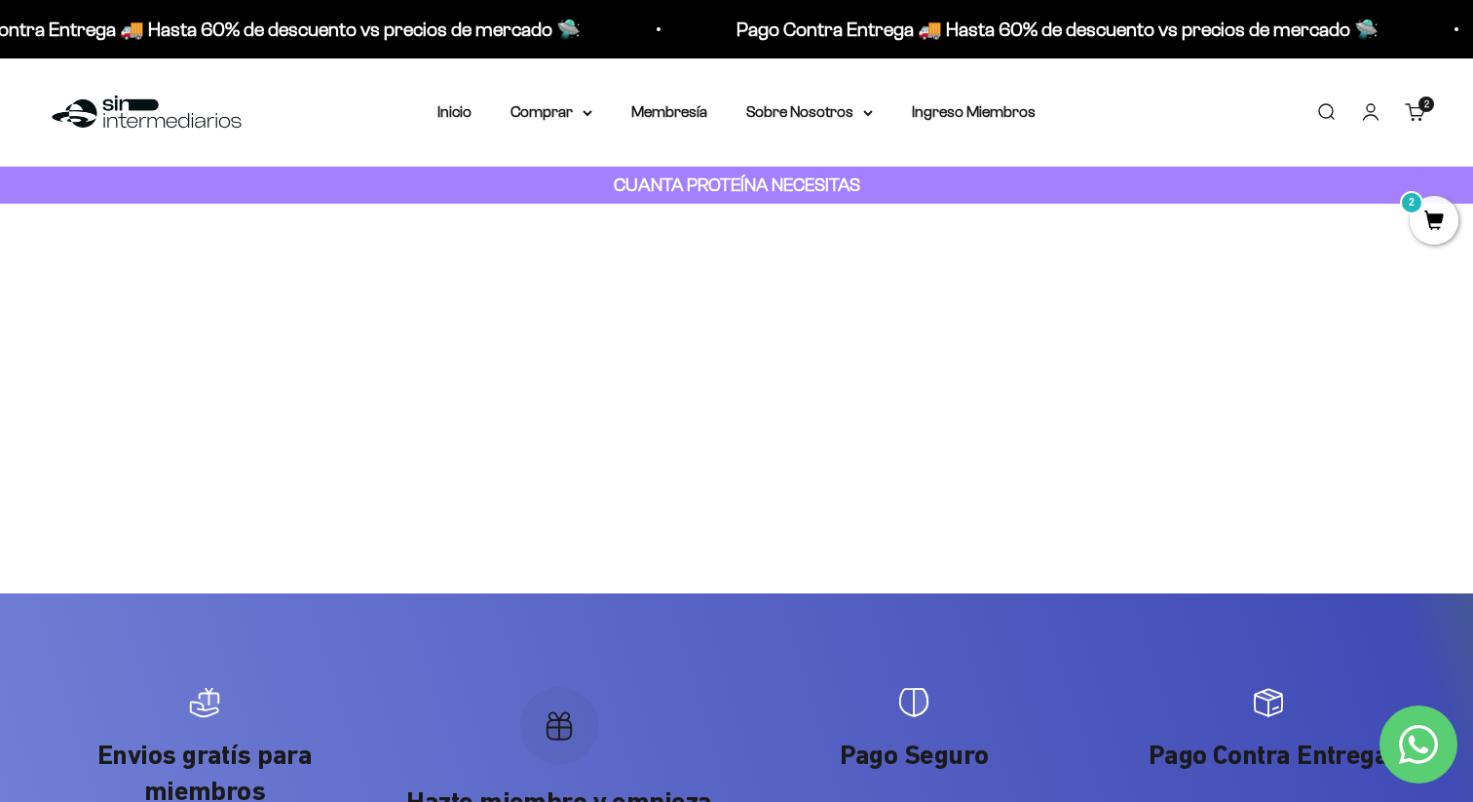
click at [1438, 213] on span "2" at bounding box center [1434, 220] width 49 height 49
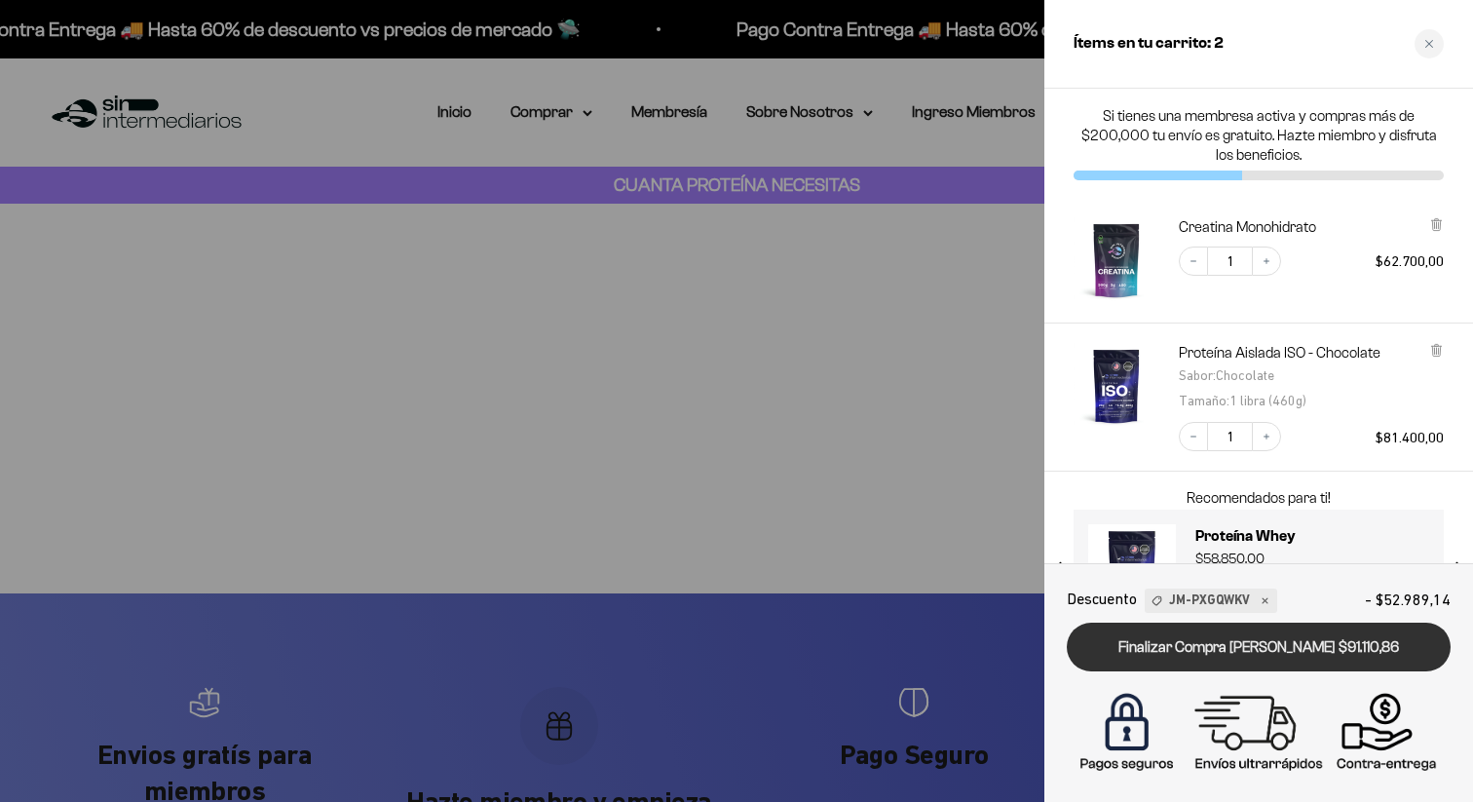
click at [1218, 650] on link "Finalizar Compra [PERSON_NAME] $91.110,86" at bounding box center [1259, 648] width 384 height 50
